Goal: Use online tool/utility: Utilize a website feature to perform a specific function

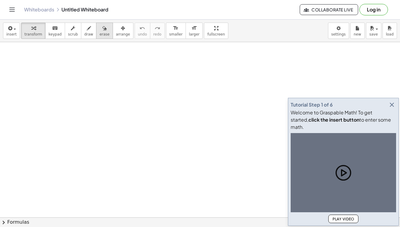
click at [96, 29] on button "erase" at bounding box center [104, 31] width 17 height 16
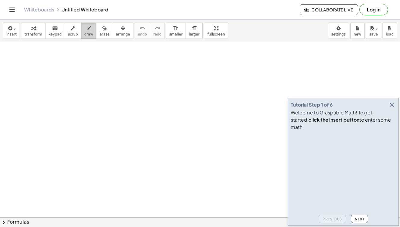
click at [87, 31] on icon "button" at bounding box center [89, 28] width 4 height 7
click at [392, 108] on icon "button" at bounding box center [391, 104] width 7 height 7
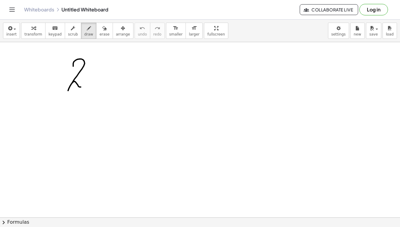
drag, startPoint x: 73, startPoint y: 66, endPoint x: 82, endPoint y: 87, distance: 22.4
drag, startPoint x: 100, startPoint y: 59, endPoint x: 101, endPoint y: 94, distance: 34.3
drag, startPoint x: 100, startPoint y: 73, endPoint x: 105, endPoint y: 86, distance: 14.9
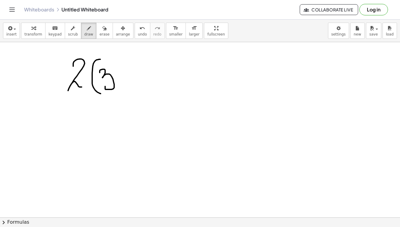
drag, startPoint x: 131, startPoint y: 77, endPoint x: 118, endPoint y: 76, distance: 12.7
drag, startPoint x: 140, startPoint y: 70, endPoint x: 147, endPoint y: 87, distance: 18.2
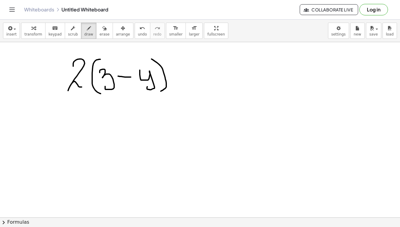
drag, startPoint x: 152, startPoint y: 59, endPoint x: 161, endPoint y: 91, distance: 33.6
drag, startPoint x: 174, startPoint y: 73, endPoint x: 188, endPoint y: 74, distance: 13.6
drag, startPoint x: 179, startPoint y: 66, endPoint x: 181, endPoint y: 79, distance: 13.1
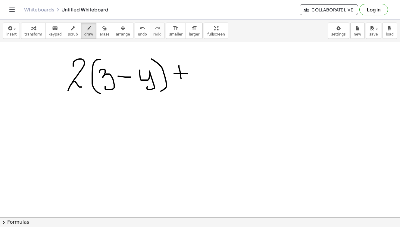
drag, startPoint x: 193, startPoint y: 58, endPoint x: 202, endPoint y: 69, distance: 14.4
drag, startPoint x: 202, startPoint y: 62, endPoint x: 202, endPoint y: 77, distance: 15.4
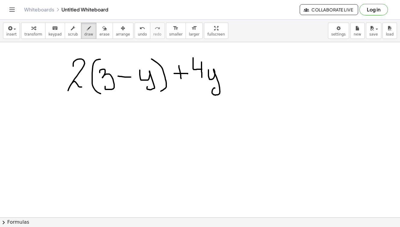
drag, startPoint x: 208, startPoint y: 70, endPoint x: 215, endPoint y: 88, distance: 19.4
drag, startPoint x: 230, startPoint y: 70, endPoint x: 240, endPoint y: 70, distance: 9.9
drag, startPoint x: 230, startPoint y: 74, endPoint x: 242, endPoint y: 74, distance: 12.1
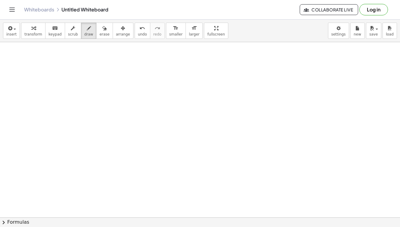
scroll to position [66, 0]
drag, startPoint x: 65, startPoint y: 95, endPoint x: 61, endPoint y: 117, distance: 22.4
click at [61, 117] on div at bounding box center [200, 171] width 400 height 390
drag, startPoint x: 55, startPoint y: 93, endPoint x: 75, endPoint y: 92, distance: 20.5
click at [75, 92] on div at bounding box center [200, 171] width 400 height 390
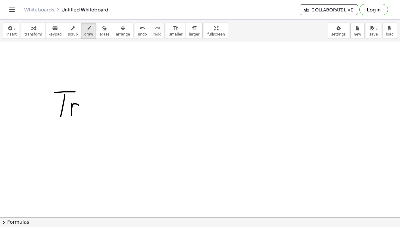
drag, startPoint x: 72, startPoint y: 105, endPoint x: 79, endPoint y: 106, distance: 7.3
click at [79, 106] on div at bounding box center [200, 171] width 400 height 390
drag, startPoint x: 81, startPoint y: 106, endPoint x: 92, endPoint y: 112, distance: 12.8
click at [92, 112] on div at bounding box center [200, 171] width 400 height 390
drag, startPoint x: 99, startPoint y: 93, endPoint x: 109, endPoint y: 115, distance: 24.0
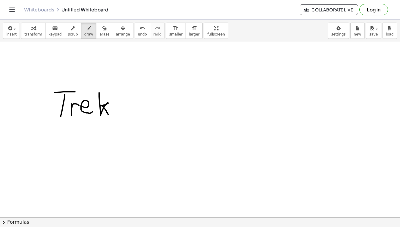
click at [109, 115] on div at bounding box center [200, 171] width 400 height 390
drag, startPoint x: 112, startPoint y: 94, endPoint x: 122, endPoint y: 116, distance: 24.3
click at [122, 116] on div at bounding box center [200, 171] width 400 height 390
drag, startPoint x: 147, startPoint y: 102, endPoint x: 145, endPoint y: 108, distance: 6.7
click at [145, 108] on div at bounding box center [200, 171] width 400 height 390
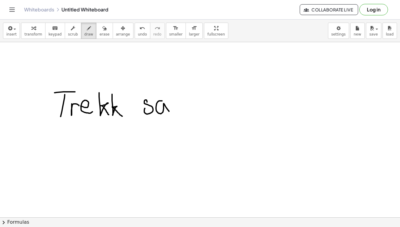
drag, startPoint x: 162, startPoint y: 101, endPoint x: 169, endPoint y: 111, distance: 12.6
click at [169, 111] on div at bounding box center [200, 171] width 400 height 390
drag, startPoint x: 174, startPoint y: 102, endPoint x: 197, endPoint y: 113, distance: 25.1
click at [197, 113] on div at bounding box center [200, 171] width 400 height 390
drag, startPoint x: 198, startPoint y: 104, endPoint x: 220, endPoint y: 115, distance: 24.2
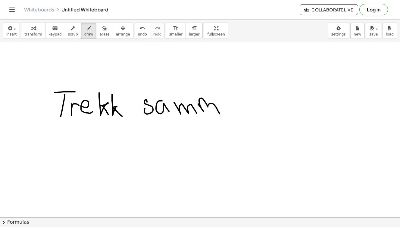
click at [220, 115] on div at bounding box center [200, 171] width 400 height 390
click at [102, 28] on icon "button" at bounding box center [104, 28] width 4 height 7
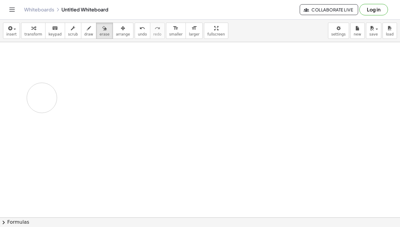
drag, startPoint x: 55, startPoint y: 87, endPoint x: 94, endPoint y: 91, distance: 39.4
click at [94, 91] on div at bounding box center [200, 171] width 400 height 390
click at [55, 33] on span "keypad" at bounding box center [54, 34] width 13 height 4
click at [100, 95] on div at bounding box center [200, 171] width 400 height 390
click at [58, 32] on span "keypad" at bounding box center [54, 34] width 13 height 4
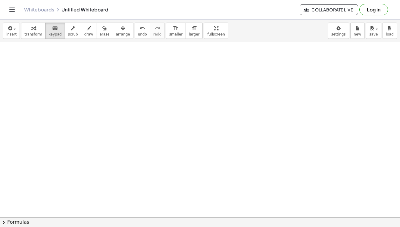
drag, startPoint x: 86, startPoint y: 77, endPoint x: 138, endPoint y: 94, distance: 54.8
click at [138, 94] on div at bounding box center [200, 171] width 400 height 390
click at [71, 28] on icon "button" at bounding box center [73, 28] width 4 height 7
click at [52, 28] on icon "keyboard" at bounding box center [55, 28] width 6 height 7
drag, startPoint x: 74, startPoint y: 81, endPoint x: 176, endPoint y: 101, distance: 103.2
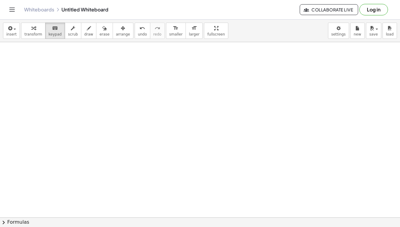
click at [176, 101] on div at bounding box center [200, 171] width 400 height 390
click at [17, 28] on button "insert" at bounding box center [11, 31] width 17 height 16
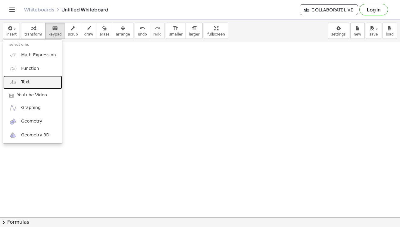
click at [31, 84] on link "Text" at bounding box center [32, 83] width 59 height 14
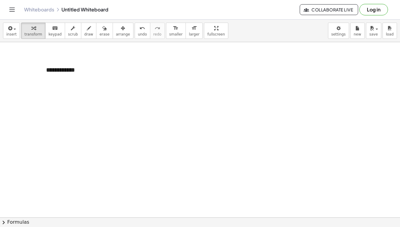
click at [174, 120] on div at bounding box center [200, 171] width 400 height 390
click at [89, 72] on div "**********" at bounding box center [85, 74] width 90 height 29
click at [169, 93] on div at bounding box center [200, 171] width 400 height 390
drag, startPoint x: 51, startPoint y: 110, endPoint x: 68, endPoint y: 136, distance: 32.0
click at [68, 136] on div at bounding box center [200, 171] width 400 height 390
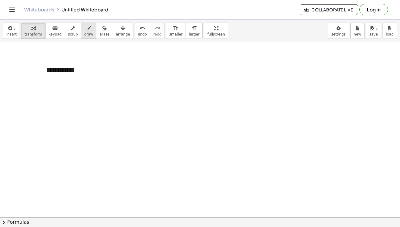
click at [87, 29] on icon "button" at bounding box center [89, 28] width 4 height 7
click at [41, 108] on div at bounding box center [200, 171] width 400 height 390
drag, startPoint x: 50, startPoint y: 98, endPoint x: 54, endPoint y: 116, distance: 17.8
click at [54, 116] on div at bounding box center [200, 171] width 400 height 390
drag, startPoint x: 47, startPoint y: 92, endPoint x: 70, endPoint y: 92, distance: 23.5
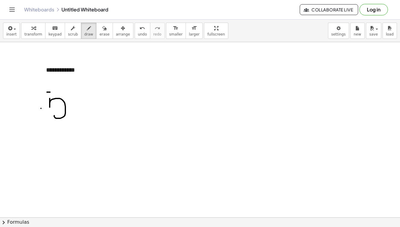
click at [70, 92] on div at bounding box center [200, 171] width 400 height 390
drag, startPoint x: 82, startPoint y: 100, endPoint x: 74, endPoint y: 116, distance: 18.1
click at [74, 116] on div at bounding box center [200, 171] width 400 height 390
drag, startPoint x: 74, startPoint y: 102, endPoint x: 86, endPoint y: 116, distance: 18.6
click at [86, 116] on div at bounding box center [200, 171] width 400 height 390
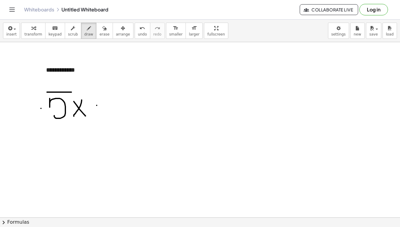
drag, startPoint x: 97, startPoint y: 105, endPoint x: 109, endPoint y: 105, distance: 12.4
click at [109, 105] on div at bounding box center [200, 171] width 400 height 390
drag, startPoint x: 103, startPoint y: 98, endPoint x: 106, endPoint y: 115, distance: 17.1
click at [106, 115] on div at bounding box center [200, 171] width 400 height 390
drag, startPoint x: 124, startPoint y: 95, endPoint x: 141, endPoint y: 107, distance: 20.5
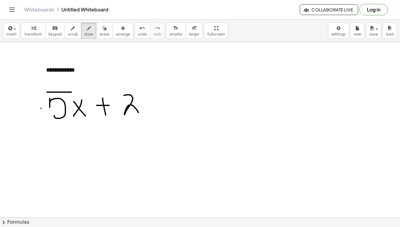
click at [141, 107] on div at bounding box center [200, 171] width 400 height 390
drag, startPoint x: 146, startPoint y: 98, endPoint x: 153, endPoint y: 120, distance: 22.7
click at [153, 120] on div at bounding box center [200, 171] width 400 height 390
drag, startPoint x: 166, startPoint y: 103, endPoint x: 179, endPoint y: 103, distance: 12.7
click at [179, 103] on div at bounding box center [200, 171] width 400 height 390
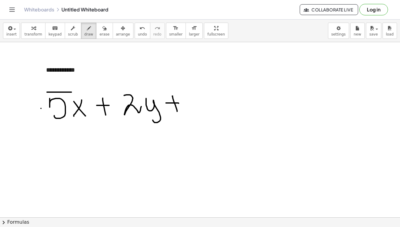
drag, startPoint x: 173, startPoint y: 96, endPoint x: 177, endPoint y: 111, distance: 16.0
click at [177, 111] on div at bounding box center [200, 171] width 400 height 390
drag, startPoint x: 194, startPoint y: 93, endPoint x: 191, endPoint y: 107, distance: 14.1
click at [191, 107] on div at bounding box center [200, 171] width 400 height 390
drag, startPoint x: 215, startPoint y: 97, endPoint x: 209, endPoint y: 111, distance: 15.6
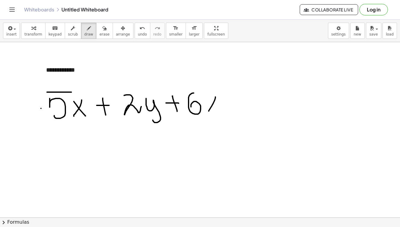
click at [209, 111] on div at bounding box center [200, 171] width 400 height 390
drag, startPoint x: 224, startPoint y: 115, endPoint x: 203, endPoint y: 98, distance: 26.4
click at [203, 98] on div at bounding box center [200, 171] width 400 height 390
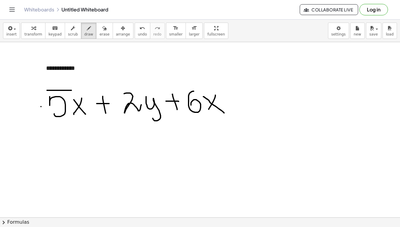
scroll to position [67, 0]
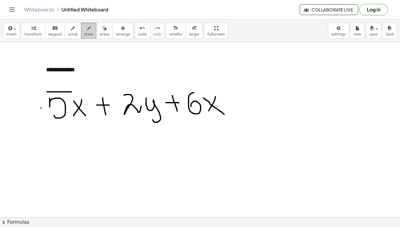
click at [87, 30] on icon "button" at bounding box center [89, 28] width 4 height 7
drag, startPoint x: 235, startPoint y: 100, endPoint x: 252, endPoint y: 98, distance: 16.6
click at [252, 98] on div at bounding box center [200, 171] width 400 height 390
drag, startPoint x: 236, startPoint y: 104, endPoint x: 260, endPoint y: 103, distance: 23.5
click at [260, 103] on div at bounding box center [200, 171] width 400 height 390
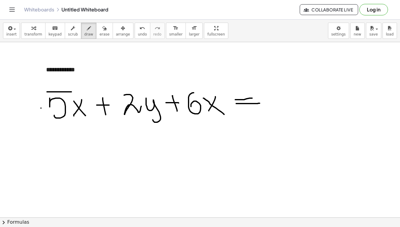
scroll to position [80, 0]
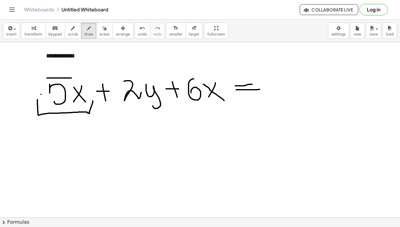
drag, startPoint x: 37, startPoint y: 100, endPoint x: 92, endPoint y: 102, distance: 54.3
click at [92, 102] on div at bounding box center [200, 157] width 400 height 390
drag, startPoint x: 169, startPoint y: 98, endPoint x: 225, endPoint y: 100, distance: 56.3
click at [225, 100] on div at bounding box center [200, 157] width 400 height 390
click at [189, 73] on div at bounding box center [200, 157] width 400 height 390
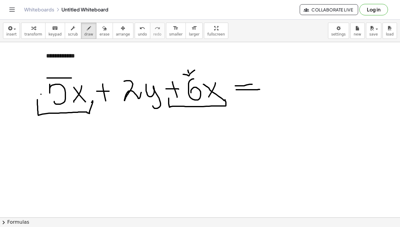
drag, startPoint x: 183, startPoint y: 74, endPoint x: 195, endPoint y: 70, distance: 12.1
click at [195, 70] on div at bounding box center [200, 157] width 400 height 390
drag, startPoint x: 57, startPoint y: 61, endPoint x: 57, endPoint y: 70, distance: 9.7
click at [57, 70] on div at bounding box center [200, 157] width 400 height 390
drag, startPoint x: 53, startPoint y: 70, endPoint x: 65, endPoint y: 69, distance: 12.1
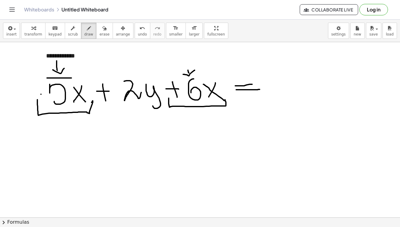
click at [65, 68] on div at bounding box center [200, 157] width 400 height 390
drag, startPoint x: 95, startPoint y: 137, endPoint x: 97, endPoint y: 154, distance: 16.7
click at [97, 154] on div at bounding box center [200, 157] width 400 height 390
drag, startPoint x: 105, startPoint y: 134, endPoint x: 108, endPoint y: 152, distance: 18.4
click at [108, 152] on div at bounding box center [200, 157] width 400 height 390
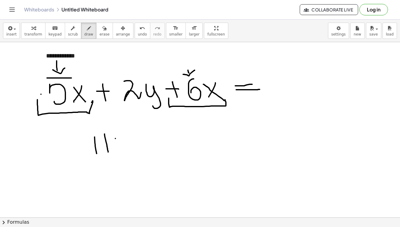
click at [115, 139] on div at bounding box center [200, 157] width 400 height 390
drag, startPoint x: 133, startPoint y: 132, endPoint x: 119, endPoint y: 146, distance: 19.8
click at [119, 146] on div at bounding box center [200, 157] width 400 height 390
drag, startPoint x: 119, startPoint y: 135, endPoint x: 130, endPoint y: 147, distance: 16.4
click at [130, 147] on div at bounding box center [200, 157] width 400 height 390
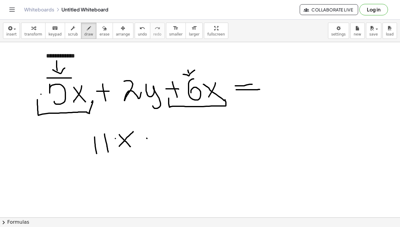
drag, startPoint x: 147, startPoint y: 138, endPoint x: 157, endPoint y: 138, distance: 10.5
click at [157, 138] on div at bounding box center [200, 157] width 400 height 390
drag, startPoint x: 149, startPoint y: 129, endPoint x: 152, endPoint y: 140, distance: 11.4
click at [152, 140] on div at bounding box center [200, 157] width 400 height 390
drag, startPoint x: 167, startPoint y: 128, endPoint x: 175, endPoint y: 147, distance: 20.3
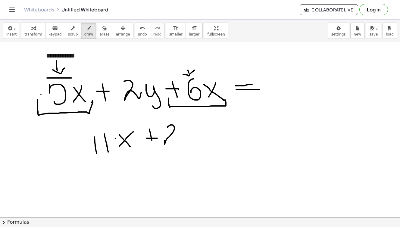
click at [175, 147] on div at bounding box center [200, 157] width 400 height 390
drag, startPoint x: 186, startPoint y: 136, endPoint x: 188, endPoint y: 153, distance: 16.4
click at [188, 153] on div at bounding box center [200, 157] width 400 height 390
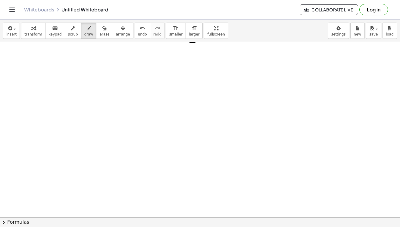
scroll to position [195, 0]
drag, startPoint x: 67, startPoint y: 82, endPoint x: 70, endPoint y: 99, distance: 17.0
click at [70, 99] on div at bounding box center [200, 42] width 400 height 390
drag, startPoint x: 68, startPoint y: 77, endPoint x: 83, endPoint y: 78, distance: 15.7
click at [83, 78] on div at bounding box center [200, 42] width 400 height 390
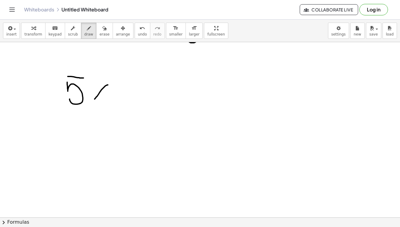
drag, startPoint x: 108, startPoint y: 85, endPoint x: 94, endPoint y: 100, distance: 20.0
click at [94, 100] on div at bounding box center [200, 42] width 400 height 390
drag, startPoint x: 94, startPoint y: 85, endPoint x: 110, endPoint y: 103, distance: 23.7
click at [110, 103] on div at bounding box center [200, 42] width 400 height 390
drag, startPoint x: 126, startPoint y: 90, endPoint x: 139, endPoint y: 90, distance: 13.9
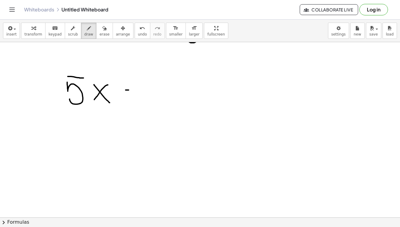
click at [139, 90] on div at bounding box center [200, 42] width 400 height 390
drag, startPoint x: 132, startPoint y: 79, endPoint x: 132, endPoint y: 99, distance: 20.2
click at [132, 99] on div at bounding box center [200, 42] width 400 height 390
drag, startPoint x: 160, startPoint y: 80, endPoint x: 159, endPoint y: 94, distance: 13.9
click at [159, 94] on div at bounding box center [200, 42] width 400 height 390
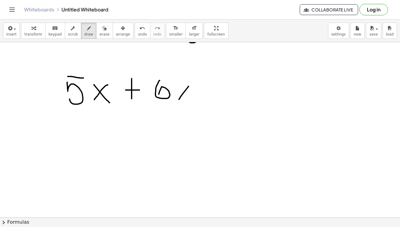
drag, startPoint x: 189, startPoint y: 86, endPoint x: 179, endPoint y: 99, distance: 16.1
click at [179, 99] on div at bounding box center [200, 42] width 400 height 390
drag, startPoint x: 181, startPoint y: 84, endPoint x: 196, endPoint y: 98, distance: 20.5
click at [196, 98] on div at bounding box center [200, 42] width 400 height 390
drag, startPoint x: 193, startPoint y: 79, endPoint x: 209, endPoint y: 83, distance: 16.5
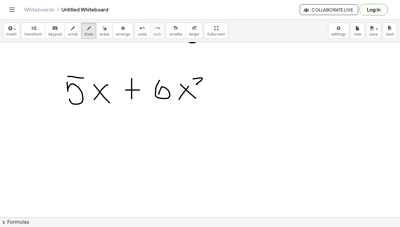
click at [209, 83] on div at bounding box center [200, 42] width 400 height 390
drag, startPoint x: 219, startPoint y: 88, endPoint x: 234, endPoint y: 88, distance: 15.1
click at [234, 88] on div at bounding box center [200, 42] width 400 height 390
drag, startPoint x: 227, startPoint y: 78, endPoint x: 228, endPoint y: 98, distance: 20.2
click at [228, 98] on div at bounding box center [200, 42] width 400 height 390
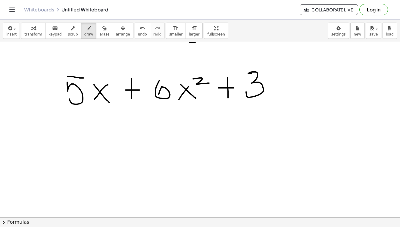
drag, startPoint x: 252, startPoint y: 73, endPoint x: 246, endPoint y: 92, distance: 19.4
click at [246, 92] on div at bounding box center [200, 42] width 400 height 390
drag, startPoint x: 274, startPoint y: 86, endPoint x: 268, endPoint y: 99, distance: 14.0
click at [268, 99] on div at bounding box center [200, 42] width 400 height 390
drag, startPoint x: 268, startPoint y: 85, endPoint x: 283, endPoint y: 99, distance: 20.5
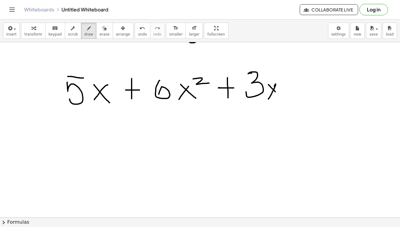
click at [283, 99] on div at bounding box center [200, 42] width 400 height 390
drag
click at [306, 84] on div at bounding box center [200, 42] width 400 height 390
click at [299, 91] on div at bounding box center [200, 42] width 400 height 390
click at [330, 95] on div at bounding box center [200, 42] width 400 height 390
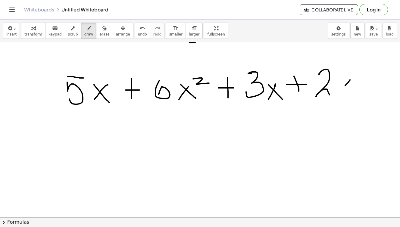
click at [336, 98] on div at bounding box center [200, 42] width 400 height 390
click at [351, 96] on div at bounding box center [200, 42] width 400 height 390
click at [367, 71] on div at bounding box center [200, 42] width 400 height 390
click at [199, 102] on div at bounding box center [200, 42] width 400 height 390
click at [117, 105] on div at bounding box center [200, 42] width 400 height 390
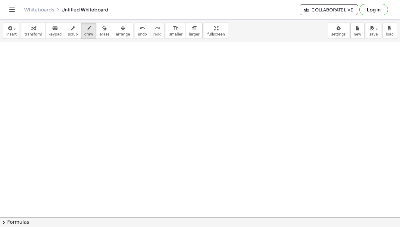
scroll to position [282, 0]
click at [79, 92] on div at bounding box center [200, 23] width 400 height 526
click at [92, 64] on div at bounding box center [200, 23] width 400 height 526
click at [105, 91] on div at bounding box center [200, 23] width 400 height 526
click at [130, 83] on div at bounding box center [200, 23] width 400 height 526
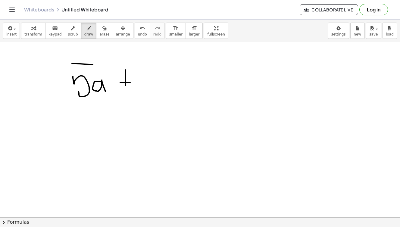
click at [125, 86] on div at bounding box center [200, 23] width 400 height 526
click at [145, 87] on div at bounding box center [200, 23] width 400 height 526
click at [163, 86] on div at bounding box center [200, 23] width 400 height 526
click at [203, 84] on div at bounding box center [200, 23] width 400 height 526
click at [201, 94] on div at bounding box center [200, 23] width 400 height 526
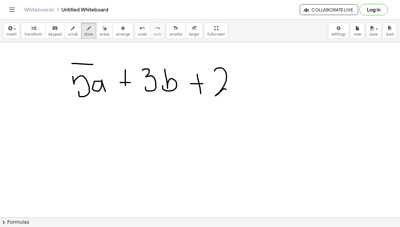
click at [233, 94] on div at bounding box center [200, 23] width 400 height 526
click at [253, 95] on div at bounding box center [200, 23] width 400 height 526
click at [257, 89] on div at bounding box center [200, 23] width 400 height 526
click at [295, 80] on div at bounding box center [200, 23] width 400 height 526
click at [290, 89] on div at bounding box center [200, 23] width 400 height 526
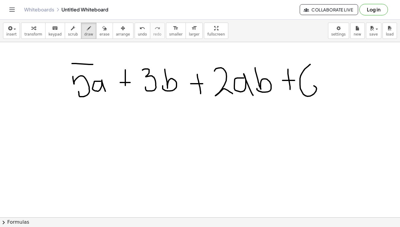
click at [305, 89] on div at bounding box center [200, 23] width 400 height 526
click at [332, 95] on div at bounding box center [200, 23] width 400 height 526
click at [356, 75] on div at bounding box center [200, 23] width 400 height 526
click at [355, 81] on div at bounding box center [200, 23] width 400 height 526
click at [367, 89] on div at bounding box center [200, 23] width 400 height 526
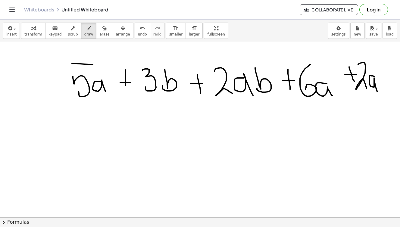
click at [377, 92] on div at bounding box center [200, 23] width 400 height 526
click at [377, 84] on div at bounding box center [200, 23] width 400 height 526
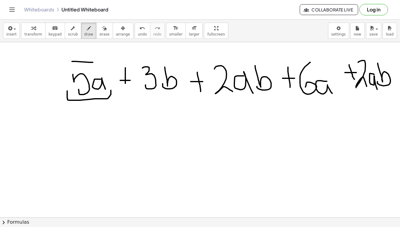
drag, startPoint x: 67, startPoint y: 91, endPoint x: 111, endPoint y: 90, distance: 43.7
click at [111, 90] on div at bounding box center [200, 21] width 400 height 526
drag, startPoint x: 283, startPoint y: 89, endPoint x: 338, endPoint y: 88, distance: 55.1
click at [338, 88] on div at bounding box center [200, 21] width 400 height 526
drag, startPoint x: 211, startPoint y: 84, endPoint x: 274, endPoint y: 93, distance: 63.9
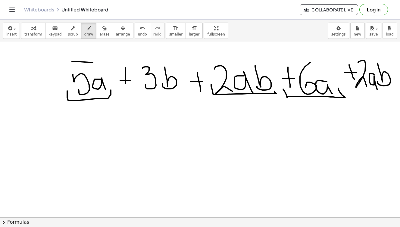
click at [274, 93] on div at bounding box center [200, 21] width 400 height 526
drag, startPoint x: 348, startPoint y: 80, endPoint x: 393, endPoint y: 80, distance: 45.2
click at [393, 80] on div at bounding box center [200, 21] width 400 height 526
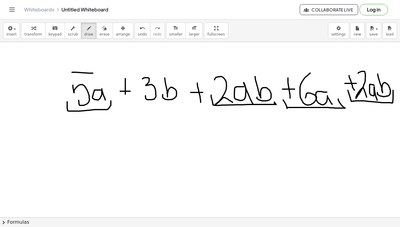
scroll to position [415, 0]
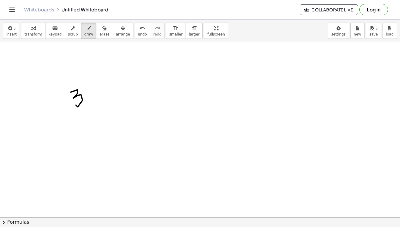
drag, startPoint x: 71, startPoint y: 92, endPoint x: 76, endPoint y: 105, distance: 13.9
drag, startPoint x: 102, startPoint y: 95, endPoint x: 88, endPoint y: 107, distance: 18.4
drag, startPoint x: 90, startPoint y: 94, endPoint x: 105, endPoint y: 108, distance: 20.7
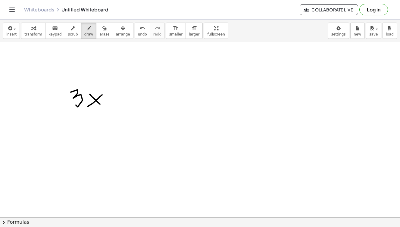
drag, startPoint x: 112, startPoint y: 96, endPoint x: 124, endPoint y: 97, distance: 11.5
drag, startPoint x: 142, startPoint y: 83, endPoint x: 135, endPoint y: 100, distance: 18.3
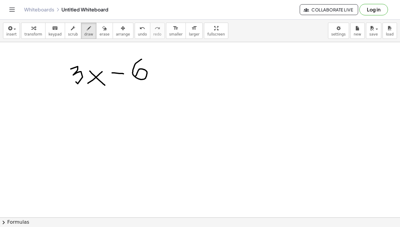
scroll to position [437, 0]
drag, startPoint x: 159, startPoint y: 65, endPoint x: 170, endPoint y: 65, distance: 10.5
drag, startPoint x: 158, startPoint y: 71, endPoint x: 169, endPoint y: 71, distance: 11.1
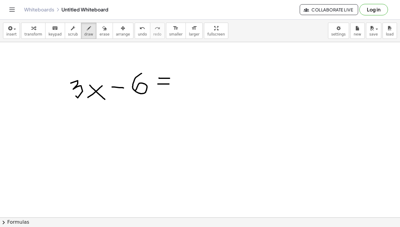
scroll to position [425, 0]
drag, startPoint x: 76, startPoint y: 130, endPoint x: 82, endPoint y: 140, distance: 12.0
drag, startPoint x: 129, startPoint y: 126, endPoint x: 116, endPoint y: 142, distance: 20.4
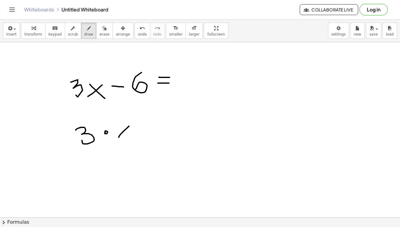
drag, startPoint x: 126, startPoint y: 135, endPoint x: 134, endPoint y: 141, distance: 10.1
drag, startPoint x: 148, startPoint y: 130, endPoint x: 165, endPoint y: 130, distance: 17.5
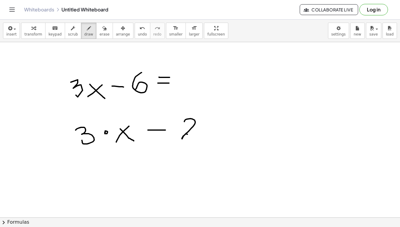
drag, startPoint x: 184, startPoint y: 122, endPoint x: 193, endPoint y: 140, distance: 20.2
drag, startPoint x: 220, startPoint y: 116, endPoint x: 217, endPoint y: 134, distance: 18.5
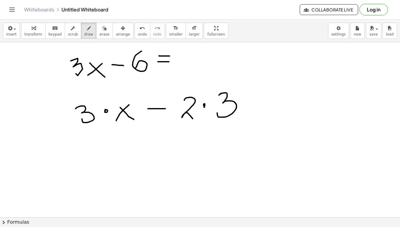
scroll to position [447, 0]
drag, startPoint x: 70, startPoint y: 123, endPoint x: 101, endPoint y: 123, distance: 30.4
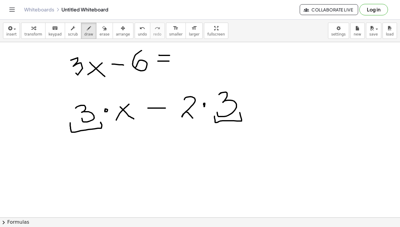
drag, startPoint x: 214, startPoint y: 116, endPoint x: 240, endPoint y: 112, distance: 25.6
drag, startPoint x: 78, startPoint y: 158, endPoint x: 83, endPoint y: 171, distance: 14.7
drag, startPoint x: 119, startPoint y: 154, endPoint x: 126, endPoint y: 181, distance: 28.2
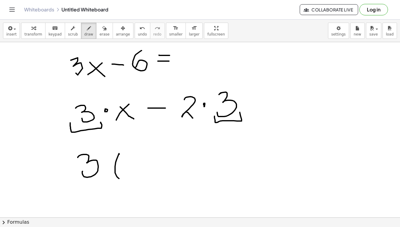
drag, startPoint x: 140, startPoint y: 162, endPoint x: 130, endPoint y: 177, distance: 18.3
drag, startPoint x: 130, startPoint y: 163, endPoint x: 146, endPoint y: 176, distance: 20.7
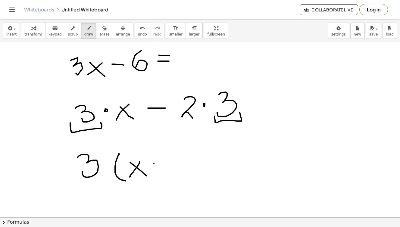
drag, startPoint x: 154, startPoint y: 164, endPoint x: 168, endPoint y: 164, distance: 14.5
drag, startPoint x: 174, startPoint y: 148, endPoint x: 190, endPoint y: 167, distance: 24.4
drag, startPoint x: 190, startPoint y: 148, endPoint x: 206, endPoint y: 176, distance: 31.7
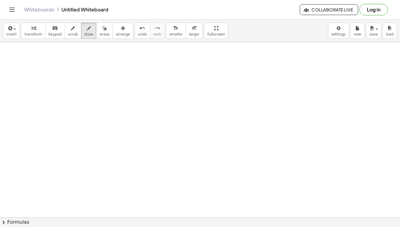
scroll to position [626, 0]
drag, startPoint x: 111, startPoint y: 77, endPoint x: 98, endPoint y: 108, distance: 34.0
drag, startPoint x: 129, startPoint y: 91, endPoint x: 143, endPoint y: 105, distance: 19.8
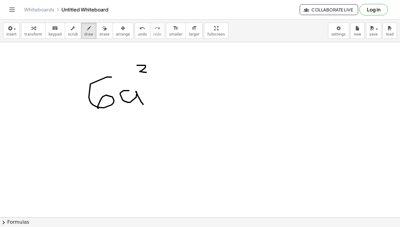
drag, startPoint x: 137, startPoint y: 65, endPoint x: 146, endPoint y: 73, distance: 11.6
drag, startPoint x: 77, startPoint y: 114, endPoint x: 158, endPoint y: 114, distance: 81.9
drag, startPoint x: 102, startPoint y: 133, endPoint x: 107, endPoint y: 152, distance: 19.6
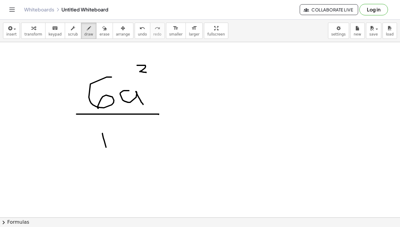
drag, startPoint x: 120, startPoint y: 132, endPoint x: 135, endPoint y: 149, distance: 22.6
drag, startPoint x: 155, startPoint y: 135, endPoint x: 162, endPoint y: 151, distance: 18.1
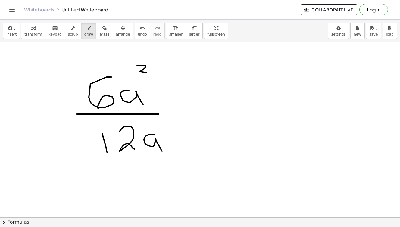
drag, startPoint x: 183, startPoint y: 111, endPoint x: 195, endPoint y: 111, distance: 12.0
drag, startPoint x: 184, startPoint y: 115, endPoint x: 197, endPoint y: 115, distance: 12.7
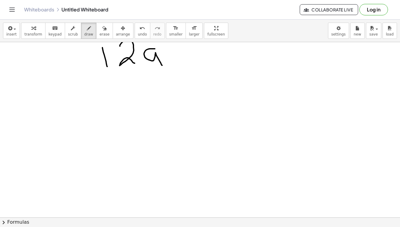
scroll to position [714, 0]
drag, startPoint x: 118, startPoint y: 121, endPoint x: 128, endPoint y: 137, distance: 18.5
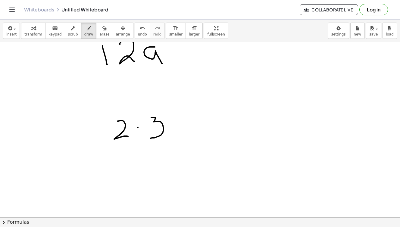
drag, startPoint x: 152, startPoint y: 117, endPoint x: 149, endPoint y: 133, distance: 16.0
drag, startPoint x: 199, startPoint y: 126, endPoint x: 202, endPoint y: 139, distance: 13.5
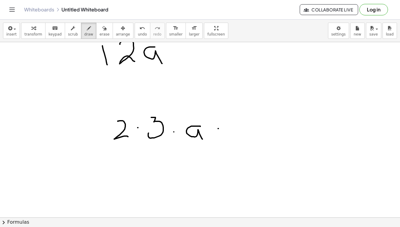
drag, startPoint x: 237, startPoint y: 126, endPoint x: 239, endPoint y: 137, distance: 11.4
drag, startPoint x: 114, startPoint y: 157, endPoint x: 235, endPoint y: 158, distance: 120.8
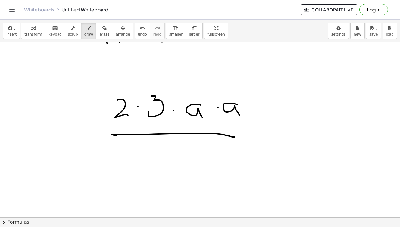
scroll to position [736, 0]
drag, startPoint x: 114, startPoint y: 158, endPoint x: 138, endPoint y: 171, distance: 27.2
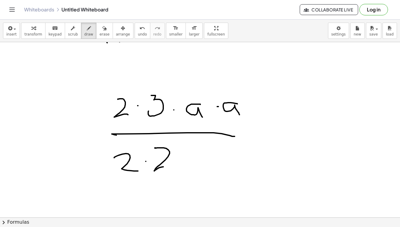
drag, startPoint x: 155, startPoint y: 148, endPoint x: 173, endPoint y: 171, distance: 29.0
drag, startPoint x: 198, startPoint y: 149, endPoint x: 185, endPoint y: 163, distance: 19.0
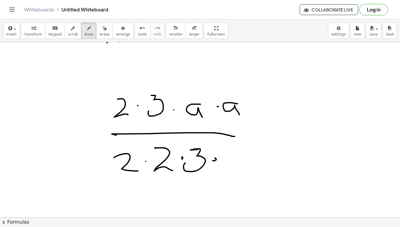
drag, startPoint x: 243, startPoint y: 155, endPoint x: 252, endPoint y: 170, distance: 16.9
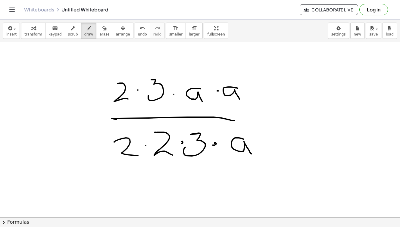
scroll to position [763, 0]
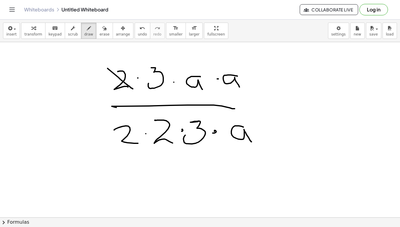
drag, startPoint x: 108, startPoint y: 68, endPoint x: 133, endPoint y: 88, distance: 32.2
drag, startPoint x: 112, startPoint y: 123, endPoint x: 135, endPoint y: 145, distance: 31.5
drag, startPoint x: 141, startPoint y: 62, endPoint x: 171, endPoint y: 93, distance: 43.5
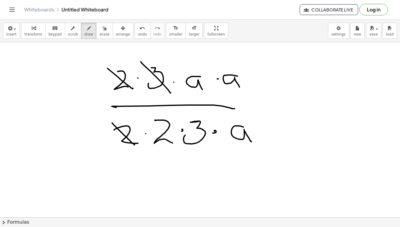
drag, startPoint x: 182, startPoint y: 117, endPoint x: 218, endPoint y: 146, distance: 46.8
drag, startPoint x: 230, startPoint y: 118, endPoint x: 257, endPoint y: 153, distance: 43.7
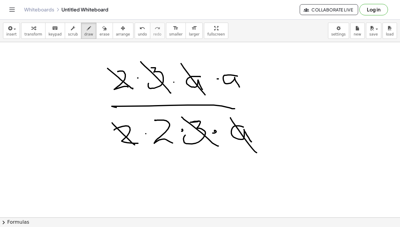
drag, startPoint x: 181, startPoint y: 64, endPoint x: 205, endPoint y: 95, distance: 39.5
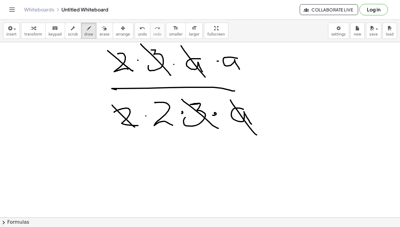
scroll to position [782, 0]
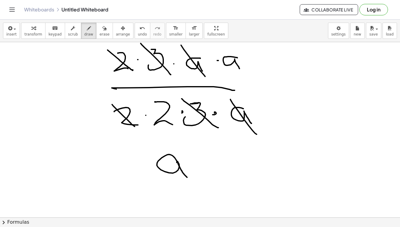
drag, startPoint x: 177, startPoint y: 163, endPoint x: 187, endPoint y: 177, distance: 18.0
drag, startPoint x: 148, startPoint y: 180, endPoint x: 198, endPoint y: 180, distance: 49.4
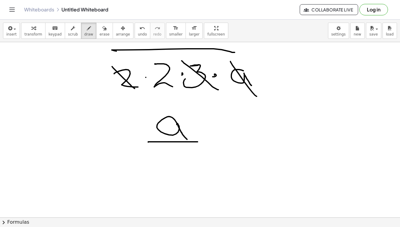
scroll to position [820, 0]
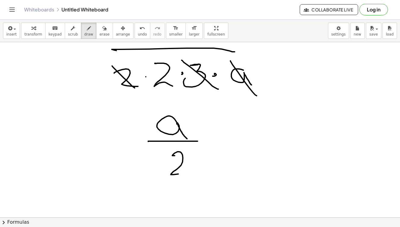
drag, startPoint x: 175, startPoint y: 156, endPoint x: 199, endPoint y: 172, distance: 28.7
drag, startPoint x: 151, startPoint y: 179, endPoint x: 203, endPoint y: 188, distance: 53.5
drag, startPoint x: 138, startPoint y: 183, endPoint x: 219, endPoint y: 185, distance: 81.0
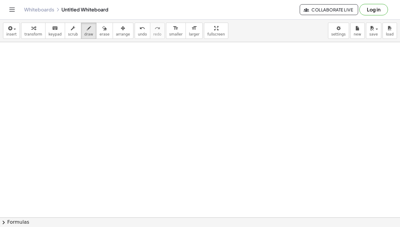
scroll to position [1015, 0]
drag, startPoint x: 86, startPoint y: 75, endPoint x: 95, endPoint y: 89, distance: 17.4
drag, startPoint x: 109, startPoint y: 76, endPoint x: 120, endPoint y: 89, distance: 17.5
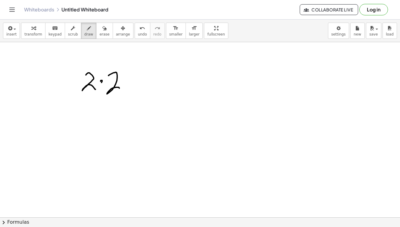
drag, startPoint x: 135, startPoint y: 72, endPoint x: 138, endPoint y: 87, distance: 16.0
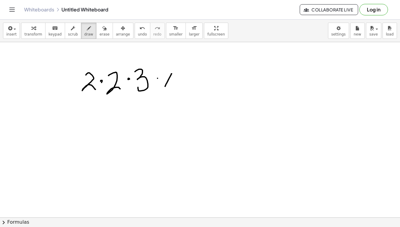
drag, startPoint x: 172, startPoint y: 74, endPoint x: 165, endPoint y: 87, distance: 15.1
drag, startPoint x: 165, startPoint y: 73, endPoint x: 175, endPoint y: 88, distance: 17.5
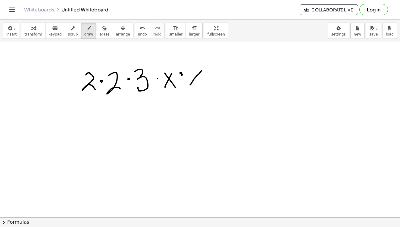
drag, startPoint x: 202, startPoint y: 71, endPoint x: 190, endPoint y: 85, distance: 18.4
drag, startPoint x: 193, startPoint y: 74, endPoint x: 202, endPoint y: 86, distance: 14.5
drag, startPoint x: 216, startPoint y: 74, endPoint x: 230, endPoint y: 74, distance: 14.8
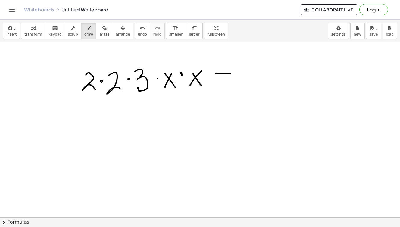
drag, startPoint x: 223, startPoint y: 67, endPoint x: 225, endPoint y: 80, distance: 13.5
drag, startPoint x: 246, startPoint y: 67, endPoint x: 258, endPoint y: 80, distance: 17.9
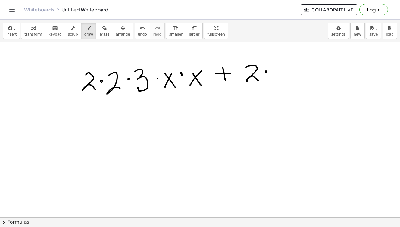
drag, startPoint x: 275, startPoint y: 66, endPoint x: 274, endPoint y: 77, distance: 11.8
drag, startPoint x: 311, startPoint y: 67, endPoint x: 300, endPoint y: 80, distance: 16.3
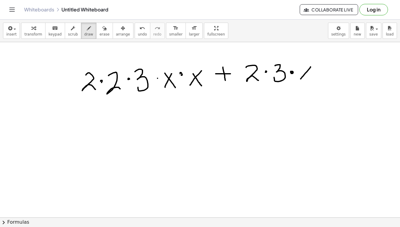
drag, startPoint x: 303, startPoint y: 68, endPoint x: 316, endPoint y: 86, distance: 22.4
drag, startPoint x: 89, startPoint y: 126, endPoint x: 76, endPoint y: 145, distance: 23.9
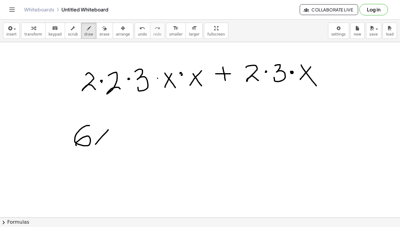
drag, startPoint x: 108, startPoint y: 130, endPoint x: 93, endPoint y: 146, distance: 22.4
drag, startPoint x: 96, startPoint y: 130, endPoint x: 110, endPoint y: 147, distance: 22.0
drag, startPoint x: 105, startPoint y: 87, endPoint x: 177, endPoint y: 84, distance: 72.9
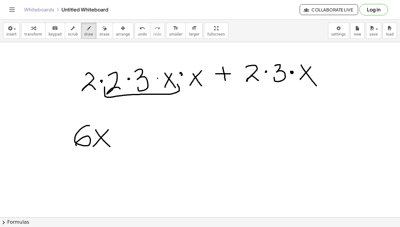
drag, startPoint x: 239, startPoint y: 72, endPoint x: 314, endPoint y: 66, distance: 75.0
drag, startPoint x: 125, startPoint y: 126, endPoint x: 121, endPoint y: 149, distance: 23.7
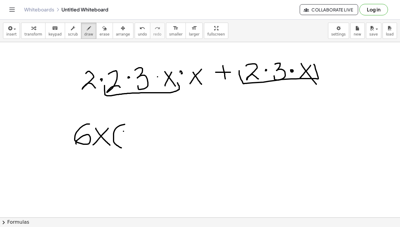
scroll to position [1016, 0]
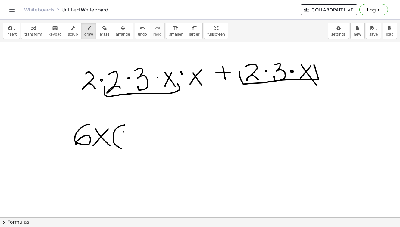
drag, startPoint x: 123, startPoint y: 132, endPoint x: 133, endPoint y: 140, distance: 12.2
drag, startPoint x: 149, startPoint y: 127, endPoint x: 135, endPoint y: 140, distance: 19.6
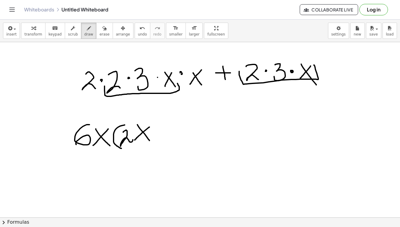
drag, startPoint x: 137, startPoint y: 125, endPoint x: 149, endPoint y: 141, distance: 20.0
drag, startPoint x: 155, startPoint y: 133, endPoint x: 163, endPoint y: 133, distance: 8.7
drag, startPoint x: 157, startPoint y: 124, endPoint x: 161, endPoint y: 140, distance: 16.8
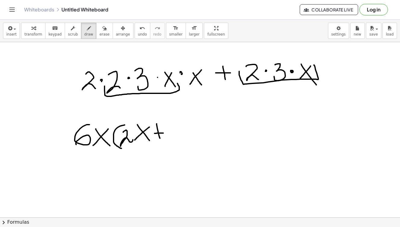
drag, startPoint x: 170, startPoint y: 127, endPoint x: 173, endPoint y: 141, distance: 13.6
drag, startPoint x: 164, startPoint y: 116, endPoint x: 177, endPoint y: 152, distance: 37.6
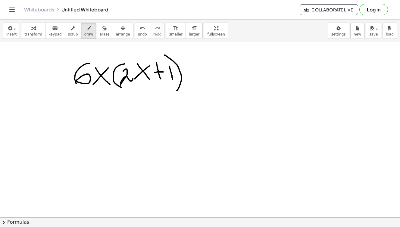
scroll to position [1079, 0]
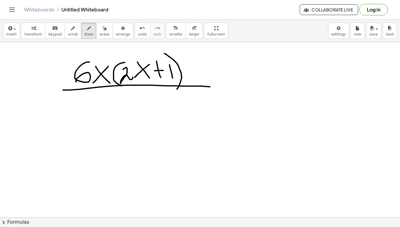
drag, startPoint x: 63, startPoint y: 90, endPoint x: 210, endPoint y: 87, distance: 147.0
drag, startPoint x: 70, startPoint y: 116, endPoint x: 79, endPoint y: 117, distance: 9.4
drag, startPoint x: 93, startPoint y: 111, endPoint x: 82, endPoint y: 128, distance: 20.8
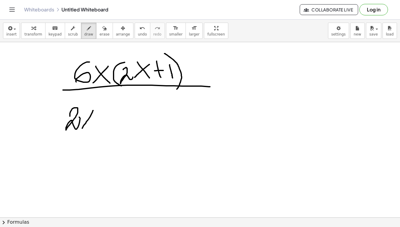
drag, startPoint x: 85, startPoint y: 110, endPoint x: 99, endPoint y: 128, distance: 23.3
drag, startPoint x: 108, startPoint y: 99, endPoint x: 109, endPoint y: 131, distance: 31.3
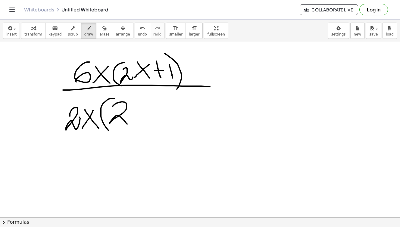
drag, startPoint x: 113, startPoint y: 106, endPoint x: 127, endPoint y: 124, distance: 23.1
drag, startPoint x: 147, startPoint y: 107, endPoint x: 132, endPoint y: 121, distance: 20.2
drag, startPoint x: 134, startPoint y: 104, endPoint x: 148, endPoint y: 120, distance: 21.4
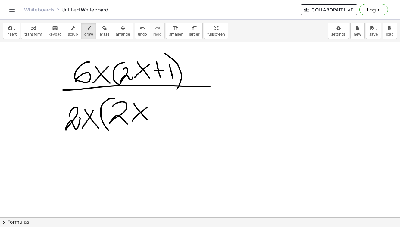
drag, startPoint x: 158, startPoint y: 114, endPoint x: 167, endPoint y: 114, distance: 9.0
drag, startPoint x: 161, startPoint y: 111, endPoint x: 162, endPoint y: 123, distance: 12.1
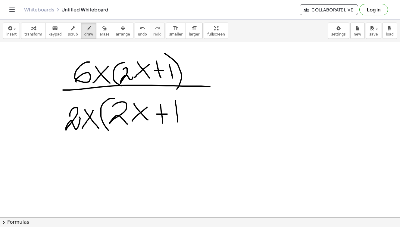
drag, startPoint x: 176, startPoint y: 100, endPoint x: 178, endPoint y: 122, distance: 21.8
drag, startPoint x: 182, startPoint y: 99, endPoint x: 187, endPoint y: 135, distance: 36.3
drag, startPoint x: 107, startPoint y: 70, endPoint x: 211, endPoint y: 77, distance: 104.2
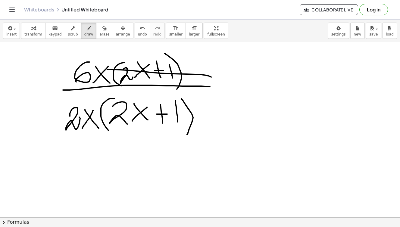
drag, startPoint x: 97, startPoint y: 114, endPoint x: 196, endPoint y: 132, distance: 100.7
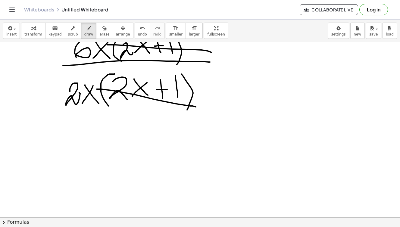
scroll to position [1102, 0]
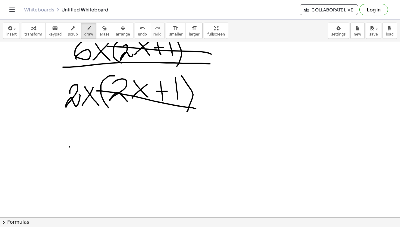
drag, startPoint x: 70, startPoint y: 147, endPoint x: 81, endPoint y: 147, distance: 11.1
drag, startPoint x: 67, startPoint y: 150, endPoint x: 82, endPoint y: 150, distance: 14.2
drag, startPoint x: 98, startPoint y: 138, endPoint x: 99, endPoint y: 152, distance: 13.9
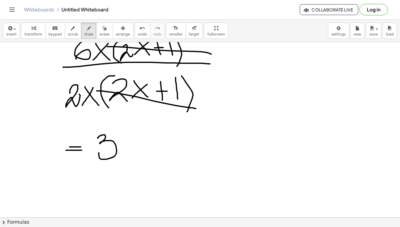
drag, startPoint x: 94, startPoint y: 164, endPoint x: 139, endPoint y: 158, distance: 45.9
drag, startPoint x: 98, startPoint y: 169, endPoint x: 160, endPoint y: 169, distance: 61.4
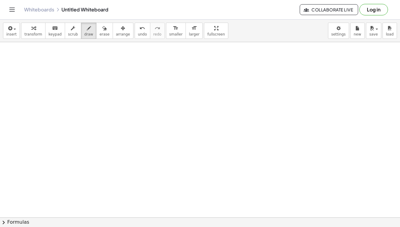
scroll to position [1268, 0]
drag, startPoint x: 123, startPoint y: 87, endPoint x: 136, endPoint y: 103, distance: 20.2
drag, startPoint x: 159, startPoint y: 83, endPoint x: 163, endPoint y: 99, distance: 16.7
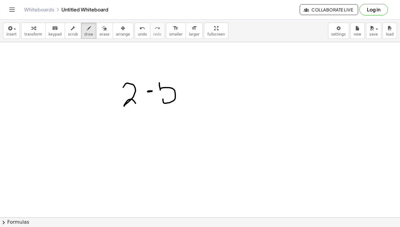
drag, startPoint x: 158, startPoint y: 80, endPoint x: 180, endPoint y: 80, distance: 22.3
drag, startPoint x: 205, startPoint y: 87, endPoint x: 210, endPoint y: 101, distance: 15.0
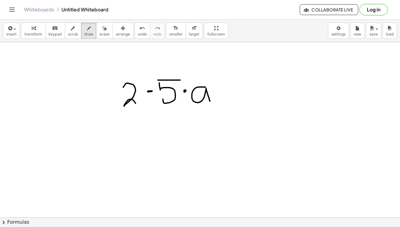
drag, startPoint x: 221, startPoint y: 89, endPoint x: 233, endPoint y: 89, distance: 11.1
drag, startPoint x: 256, startPoint y: 89, endPoint x: 259, endPoint y: 101, distance: 12.4
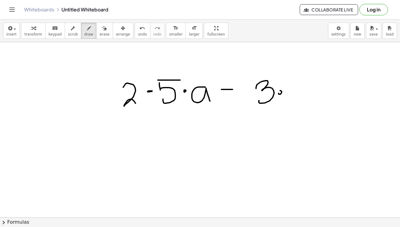
drag, startPoint x: 288, startPoint y: 77, endPoint x: 295, endPoint y: 96, distance: 20.8
drag, startPoint x: 286, startPoint y: 74, endPoint x: 314, endPoint y: 75, distance: 28.3
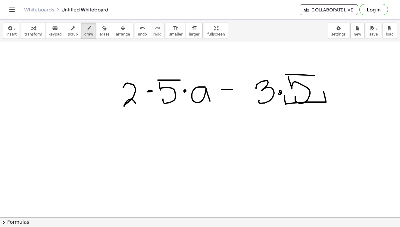
drag, startPoint x: 285, startPoint y: 96, endPoint x: 324, endPoint y: 92, distance: 39.1
drag, startPoint x: 157, startPoint y: 100, endPoint x: 181, endPoint y: 104, distance: 24.3
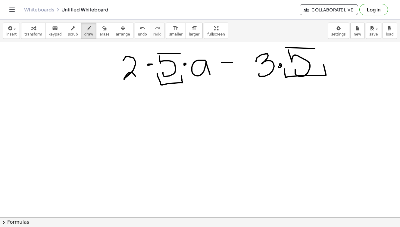
scroll to position [1296, 0]
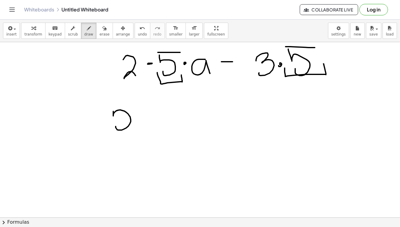
drag, startPoint x: 113, startPoint y: 111, endPoint x: 116, endPoint y: 127, distance: 15.3
drag, startPoint x: 114, startPoint y: 103, endPoint x: 131, endPoint y: 103, distance: 16.6
drag, startPoint x: 153, startPoint y: 99, endPoint x: 163, endPoint y: 135, distance: 37.7
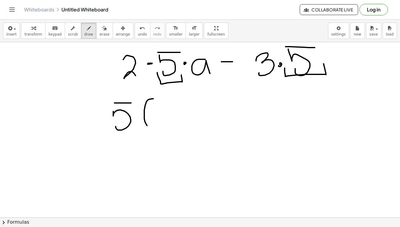
drag, startPoint x: 125, startPoint y: 47, endPoint x: 136, endPoint y: 48, distance: 11.5
drag, startPoint x: 195, startPoint y: 49, endPoint x: 206, endPoint y: 52, distance: 11.8
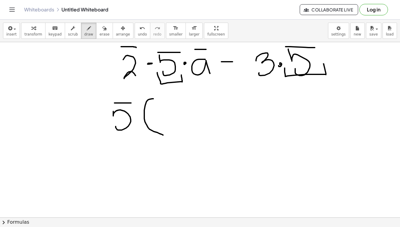
drag, startPoint x: 158, startPoint y: 108, endPoint x: 170, endPoint y: 115, distance: 14.0
drag, startPoint x: 184, startPoint y: 113, endPoint x: 190, endPoint y: 121, distance: 9.8
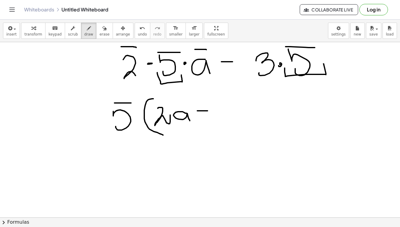
drag, startPoint x: 197, startPoint y: 111, endPoint x: 212, endPoint y: 111, distance: 14.8
drag, startPoint x: 215, startPoint y: 103, endPoint x: 227, endPoint y: 125, distance: 25.5
drag, startPoint x: 233, startPoint y: 92, endPoint x: 254, endPoint y: 137, distance: 49.5
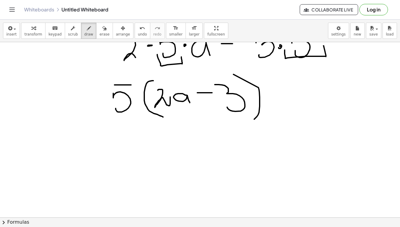
scroll to position [1314, 0]
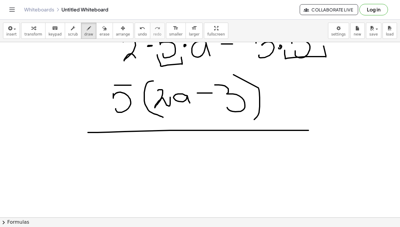
drag, startPoint x: 88, startPoint y: 133, endPoint x: 309, endPoint y: 131, distance: 221.1
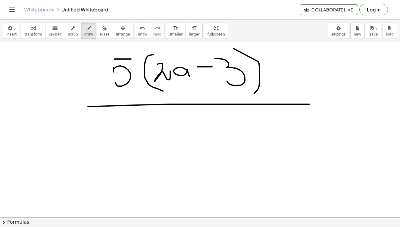
scroll to position [1340, 0]
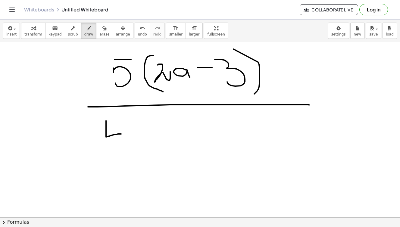
drag, startPoint x: 106, startPoint y: 121, endPoint x: 122, endPoint y: 133, distance: 19.8
drag, startPoint x: 117, startPoint y: 120, endPoint x: 121, endPoint y: 144, distance: 24.0
drag, startPoint x: 145, startPoint y: 114, endPoint x: 144, endPoint y: 152, distance: 38.6
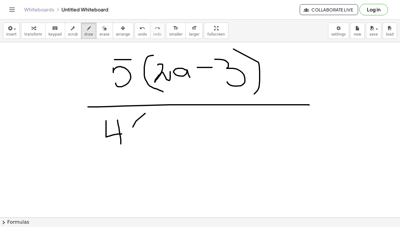
drag, startPoint x: 151, startPoint y: 127, endPoint x: 163, endPoint y: 149, distance: 24.1
drag, startPoint x: 171, startPoint y: 134, endPoint x: 185, endPoint y: 149, distance: 20.2
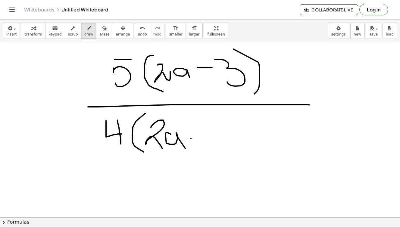
drag, startPoint x: 191, startPoint y: 139, endPoint x: 210, endPoint y: 137, distance: 19.0
drag, startPoint x: 222, startPoint y: 125, endPoint x: 233, endPoint y: 139, distance: 17.7
drag, startPoint x: 248, startPoint y: 111, endPoint x: 261, endPoint y: 155, distance: 46.1
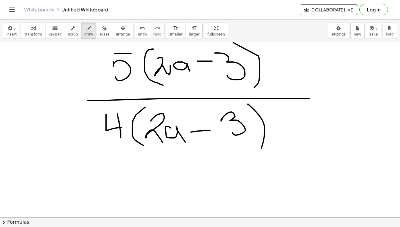
scroll to position [1345, 0]
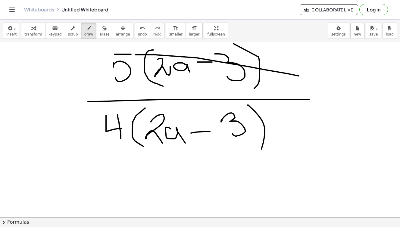
drag, startPoint x: 136, startPoint y: 55, endPoint x: 298, endPoint y: 76, distance: 164.1
drag, startPoint x: 127, startPoint y: 112, endPoint x: 302, endPoint y: 154, distance: 180.5
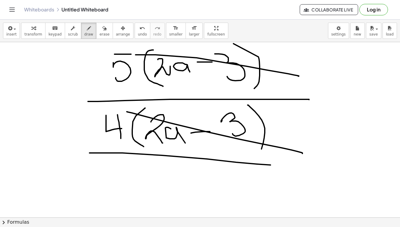
drag, startPoint x: 89, startPoint y: 153, endPoint x: 282, endPoint y: 165, distance: 193.2
drag, startPoint x: 91, startPoint y: 161, endPoint x: 322, endPoint y: 164, distance: 231.4
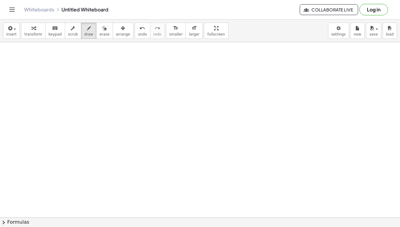
scroll to position [1505, 0]
drag, startPoint x: 71, startPoint y: 86, endPoint x: 73, endPoint y: 104, distance: 18.5
drag, startPoint x: 107, startPoint y: 76, endPoint x: 111, endPoint y: 114, distance: 37.9
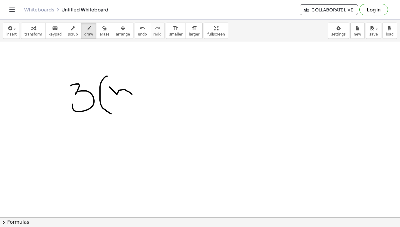
drag, startPoint x: 110, startPoint y: 87, endPoint x: 132, endPoint y: 96, distance: 24.3
click at [99, 30] on div "button" at bounding box center [104, 27] width 10 height 7
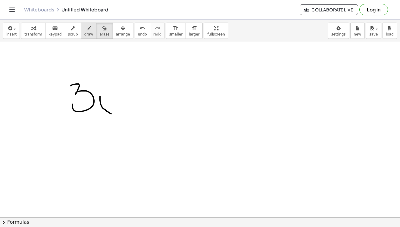
click at [87, 31] on icon "button" at bounding box center [89, 28] width 4 height 7
drag, startPoint x: 109, startPoint y: 78, endPoint x: 102, endPoint y: 103, distance: 26.2
drag, startPoint x: 118, startPoint y: 87, endPoint x: 125, endPoint y: 103, distance: 18.0
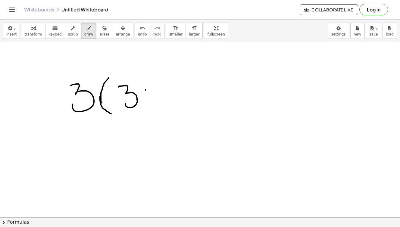
drag, startPoint x: 145, startPoint y: 90, endPoint x: 159, endPoint y: 90, distance: 13.6
drag, startPoint x: 152, startPoint y: 83, endPoint x: 154, endPoint y: 95, distance: 12.4
drag, startPoint x: 182, startPoint y: 80, endPoint x: 167, endPoint y: 96, distance: 22.0
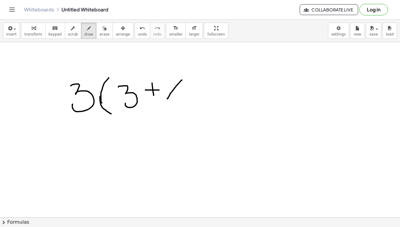
drag, startPoint x: 167, startPoint y: 78, endPoint x: 194, endPoint y: 102, distance: 35.6
drag, startPoint x: 186, startPoint y: 64, endPoint x: 208, endPoint y: 119, distance: 59.7
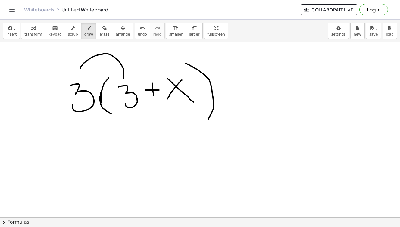
drag, startPoint x: 81, startPoint y: 69, endPoint x: 124, endPoint y: 78, distance: 44.1
drag, startPoint x: 117, startPoint y: 76, endPoint x: 131, endPoint y: 75, distance: 14.2
drag, startPoint x: 114, startPoint y: 57, endPoint x: 173, endPoint y: 70, distance: 60.9
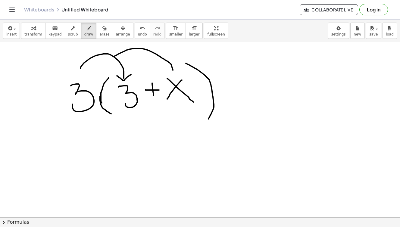
drag, startPoint x: 160, startPoint y: 69, endPoint x: 179, endPoint y: 66, distance: 18.9
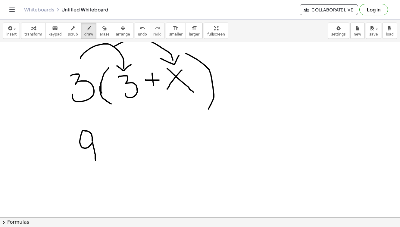
drag, startPoint x: 92, startPoint y: 141, endPoint x: 95, endPoint y: 161, distance: 19.9
drag, startPoint x: 106, startPoint y: 144, endPoint x: 117, endPoint y: 144, distance: 11.4
drag, startPoint x: 111, startPoint y: 138, endPoint x: 113, endPoint y: 152, distance: 14.3
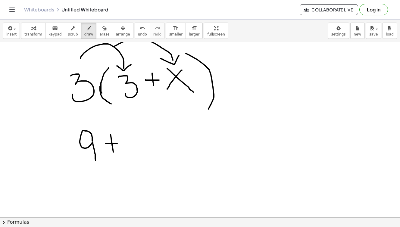
drag, startPoint x: 127, startPoint y: 131, endPoint x: 135, endPoint y: 149, distance: 19.5
drag, startPoint x: 164, startPoint y: 133, endPoint x: 154, endPoint y: 150, distance: 20.4
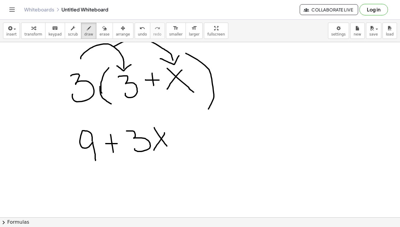
drag, startPoint x: 154, startPoint y: 128, endPoint x: 171, endPoint y: 151, distance: 28.3
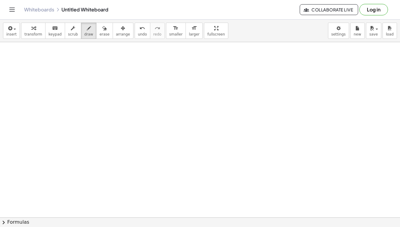
scroll to position [1700, 0]
click at [88, 29] on div "button" at bounding box center [88, 27] width 9 height 7
drag, startPoint x: 63, startPoint y: 86, endPoint x: 103, endPoint y: 80, distance: 40.8
drag, startPoint x: 100, startPoint y: 77, endPoint x: 96, endPoint y: 112, distance: 35.8
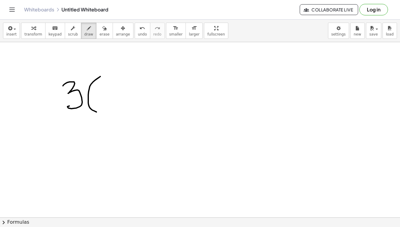
drag, startPoint x: 108, startPoint y: 83, endPoint x: 96, endPoint y: 108, distance: 27.6
drag, startPoint x: 103, startPoint y: 93, endPoint x: 122, endPoint y: 96, distance: 18.6
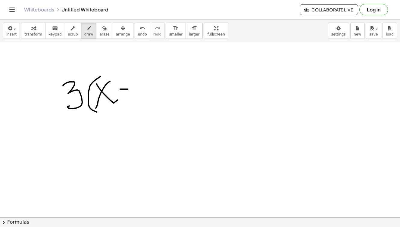
drag, startPoint x: 120, startPoint y: 89, endPoint x: 131, endPoint y: 89, distance: 10.5
drag, startPoint x: 150, startPoint y: 76, endPoint x: 162, endPoint y: 106, distance: 32.6
drag, startPoint x: 176, startPoint y: 87, endPoint x: 183, endPoint y: 120, distance: 33.9
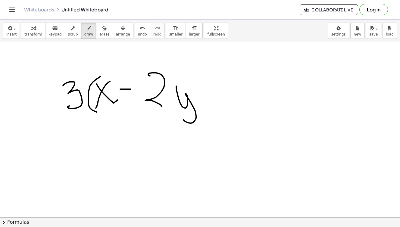
drag, startPoint x: 188, startPoint y: 71, endPoint x: 219, endPoint y: 133, distance: 69.0
drag, startPoint x: 223, startPoint y: 92, endPoint x: 239, endPoint y: 92, distance: 15.7
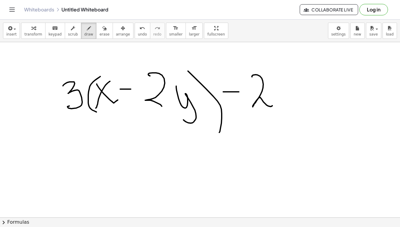
drag, startPoint x: 252, startPoint y: 77, endPoint x: 272, endPoint y: 106, distance: 35.4
drag, startPoint x: 288, startPoint y: 87, endPoint x: 275, endPoint y: 103, distance: 20.8
drag, startPoint x: 281, startPoint y: 82, endPoint x: 296, endPoint y: 115, distance: 36.7
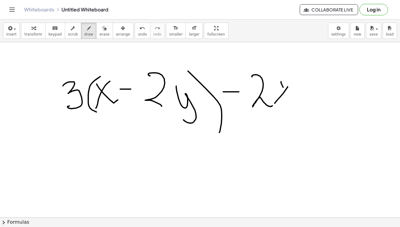
drag, startPoint x: 279, startPoint y: 53, endPoint x: 284, endPoint y: 132, distance: 78.8
drag, startPoint x: 305, startPoint y: 93, endPoint x: 312, endPoint y: 93, distance: 7.2
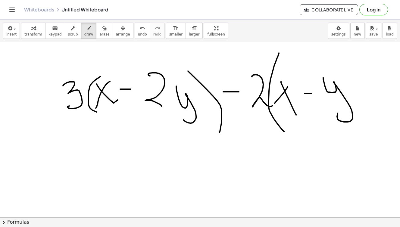
drag, startPoint x: 323, startPoint y: 78, endPoint x: 338, endPoint y: 113, distance: 38.4
drag, startPoint x: 338, startPoint y: 64, endPoint x: 365, endPoint y: 111, distance: 54.8
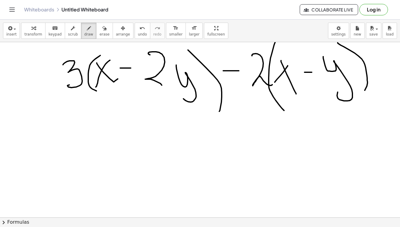
scroll to position [1721, 0]
drag, startPoint x: 43, startPoint y: 135, endPoint x: 26, endPoint y: 156, distance: 27.0
drag, startPoint x: 28, startPoint y: 136, endPoint x: 43, endPoint y: 155, distance: 24.0
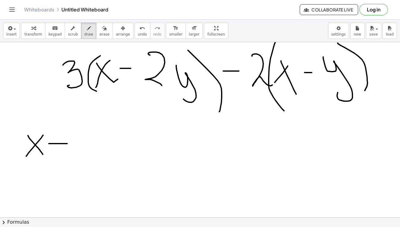
drag, startPoint x: 49, startPoint y: 144, endPoint x: 67, endPoint y: 144, distance: 18.4
drag, startPoint x: 59, startPoint y: 136, endPoint x: 59, endPoint y: 149, distance: 13.3
drag, startPoint x: 75, startPoint y: 134, endPoint x: 82, endPoint y: 155, distance: 21.7
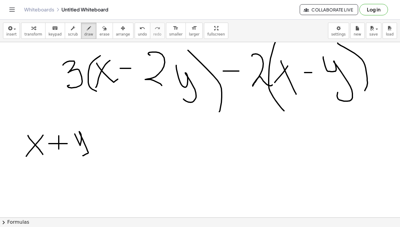
drag, startPoint x: 93, startPoint y: 137, endPoint x: 106, endPoint y: 137, distance: 13.6
drag, startPoint x: 92, startPoint y: 140, endPoint x: 105, endPoint y: 140, distance: 12.7
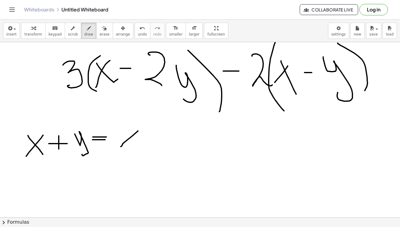
drag, startPoint x: 138, startPoint y: 131, endPoint x: 121, endPoint y: 147, distance: 23.0
drag, startPoint x: 123, startPoint y: 127, endPoint x: 137, endPoint y: 150, distance: 27.2
drag, startPoint x: 142, startPoint y: 139, endPoint x: 155, endPoint y: 140, distance: 13.6
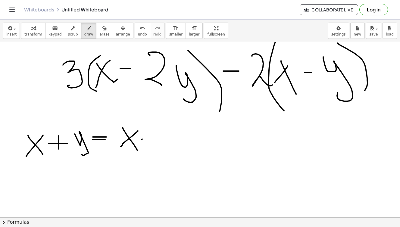
drag, startPoint x: 166, startPoint y: 139, endPoint x: 170, endPoint y: 159, distance: 20.9
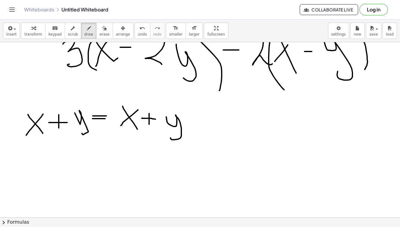
scroll to position [1744, 0]
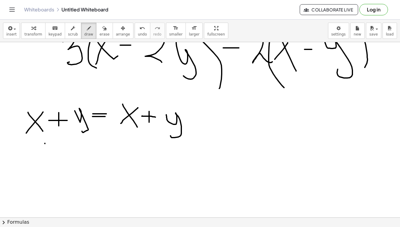
drag, startPoint x: 45, startPoint y: 143, endPoint x: 36, endPoint y: 158, distance: 17.3
drag, startPoint x: 35, startPoint y: 145, endPoint x: 53, endPoint y: 160, distance: 23.1
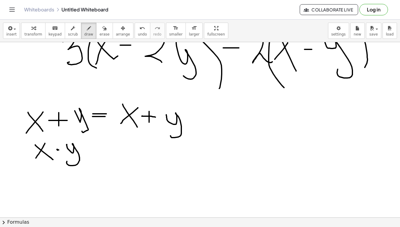
drag, startPoint x: 67, startPoint y: 145, endPoint x: 67, endPoint y: 161, distance: 16.9
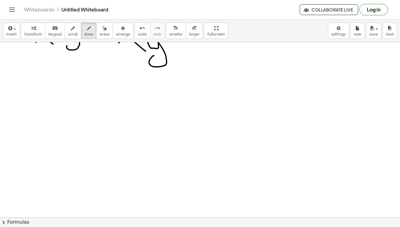
scroll to position [1887, 0]
click at [87, 28] on icon "button" at bounding box center [89, 28] width 4 height 7
drag, startPoint x: 77, startPoint y: 88, endPoint x: 54, endPoint y: 119, distance: 38.7
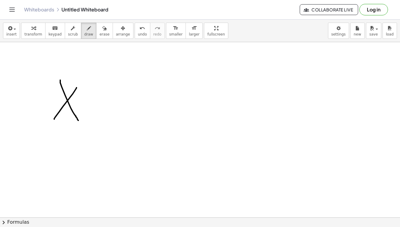
drag, startPoint x: 60, startPoint y: 80, endPoint x: 78, endPoint y: 120, distance: 44.2
drag, startPoint x: 95, startPoint y: 82, endPoint x: 96, endPoint y: 121, distance: 39.2
drag, startPoint x: 122, startPoint y: 95, endPoint x: 100, endPoint y: 112, distance: 27.8
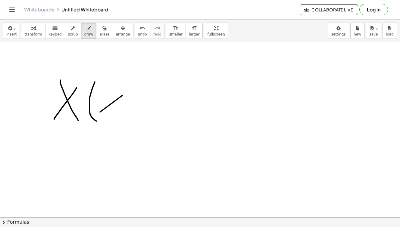
drag, startPoint x: 99, startPoint y: 94, endPoint x: 118, endPoint y: 110, distance: 25.0
drag, startPoint x: 129, startPoint y: 102, endPoint x: 138, endPoint y: 101, distance: 9.6
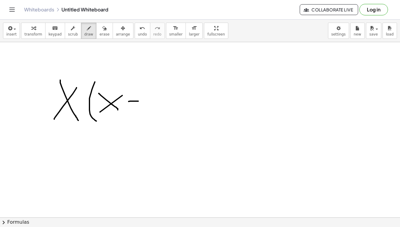
drag, startPoint x: 149, startPoint y: 91, endPoint x: 160, endPoint y: 121, distance: 32.0
drag, startPoint x: 159, startPoint y: 88, endPoint x: 162, endPoint y: 98, distance: 11.3
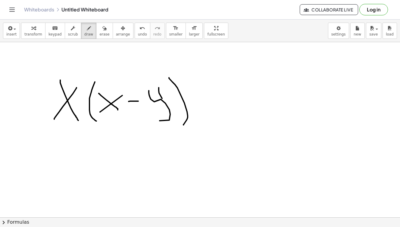
drag, startPoint x: 169, startPoint y: 78, endPoint x: 183, endPoint y: 125, distance: 49.5
drag, startPoint x: 193, startPoint y: 99, endPoint x: 220, endPoint y: 98, distance: 26.8
drag, startPoint x: 245, startPoint y: 89, endPoint x: 227, endPoint y: 105, distance: 23.4
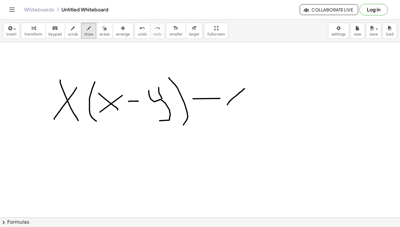
drag, startPoint x: 230, startPoint y: 83, endPoint x: 252, endPoint y: 108, distance: 33.5
drag, startPoint x: 263, startPoint y: 72, endPoint x: 263, endPoint y: 119, distance: 47.3
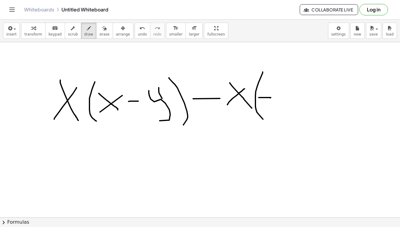
drag, startPoint x: 259, startPoint y: 98, endPoint x: 270, endPoint y: 98, distance: 11.5
drag, startPoint x: 274, startPoint y: 98, endPoint x: 269, endPoint y: 110, distance: 13.1
drag, startPoint x: 272, startPoint y: 89, endPoint x: 284, endPoint y: 108, distance: 22.8
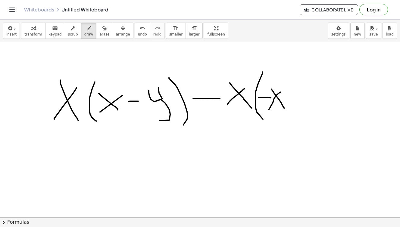
drag, startPoint x: 286, startPoint y: 99, endPoint x: 295, endPoint y: 99, distance: 8.7
drag, startPoint x: 294, startPoint y: 89, endPoint x: 299, endPoint y: 114, distance: 25.9
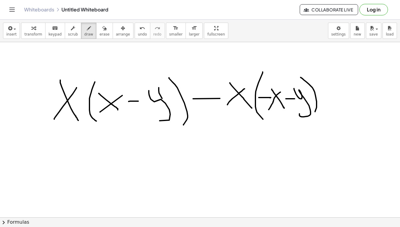
drag, startPoint x: 306, startPoint y: 82, endPoint x: 315, endPoint y: 112, distance: 31.4
drag, startPoint x: 322, startPoint y: 92, endPoint x: 333, endPoint y: 92, distance: 10.9
drag, startPoint x: 337, startPoint y: 78, endPoint x: 346, endPoint y: 103, distance: 26.3
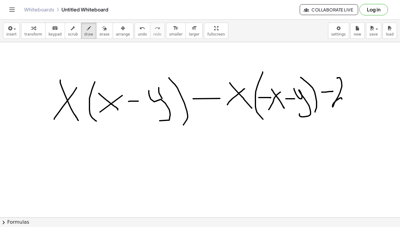
drag, startPoint x: 357, startPoint y: 87, endPoint x: 349, endPoint y: 101, distance: 16.3
drag, startPoint x: 349, startPoint y: 85, endPoint x: 359, endPoint y: 101, distance: 19.4
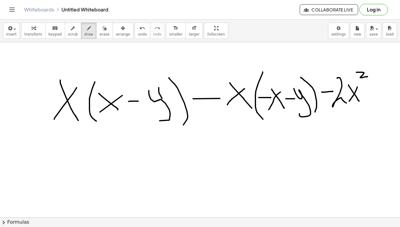
drag, startPoint x: 356, startPoint y: 72, endPoint x: 367, endPoint y: 77, distance: 11.9
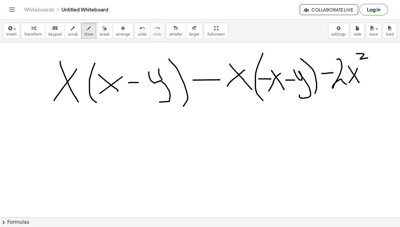
scroll to position [1907, 0]
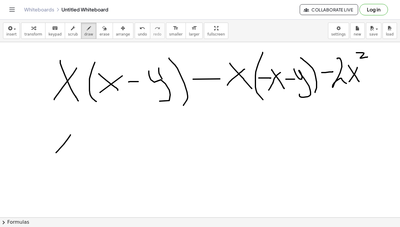
drag, startPoint x: 70, startPoint y: 135, endPoint x: 56, endPoint y: 153, distance: 22.9
drag, startPoint x: 57, startPoint y: 136, endPoint x: 73, endPoint y: 150, distance: 21.7
drag, startPoint x: 74, startPoint y: 117, endPoint x: 88, endPoint y: 128, distance: 17.5
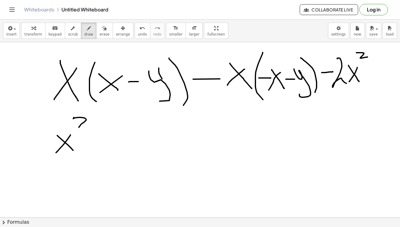
drag, startPoint x: 82, startPoint y: 136, endPoint x: 94, endPoint y: 136, distance: 12.4
drag, startPoint x: 125, startPoint y: 125, endPoint x: 109, endPoint y: 144, distance: 25.0
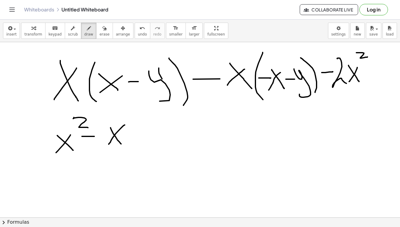
drag, startPoint x: 111, startPoint y: 128, endPoint x: 122, endPoint y: 145, distance: 21.0
drag, startPoint x: 129, startPoint y: 135, endPoint x: 140, endPoint y: 157, distance: 24.9
drag, startPoint x: 157, startPoint y: 138, endPoint x: 169, endPoint y: 138, distance: 11.4
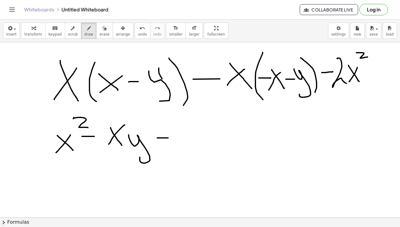
drag, startPoint x: 160, startPoint y: 128, endPoint x: 163, endPoint y: 142, distance: 14.1
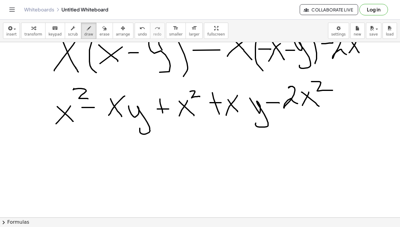
scroll to position [1942, 0]
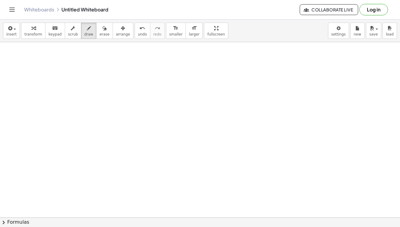
scroll to position [2272, 0]
click at [84, 31] on div "button" at bounding box center [88, 27] width 9 height 7
drag, startPoint x: 86, startPoint y: 94, endPoint x: 132, endPoint y: 95, distance: 46.4
drag, startPoint x: 130, startPoint y: 93, endPoint x: 129, endPoint y: 130, distance: 36.5
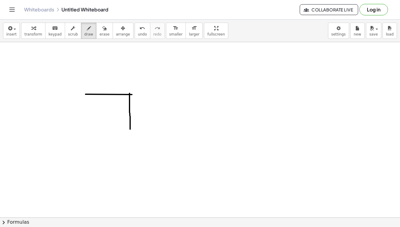
drag, startPoint x: 85, startPoint y: 100, endPoint x: 130, endPoint y: 129, distance: 53.4
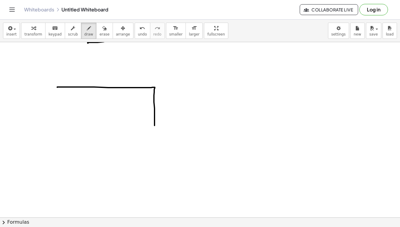
drag, startPoint x: 57, startPoint y: 87, endPoint x: 155, endPoint y: 126, distance: 104.5
drag, startPoint x: 57, startPoint y: 87, endPoint x: 150, endPoint y: 128, distance: 101.3
drag, startPoint x: 94, startPoint y: 136, endPoint x: 98, endPoint y: 152, distance: 17.3
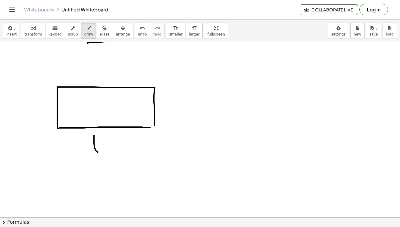
drag, startPoint x: 162, startPoint y: 93, endPoint x: 164, endPoint y: 106, distance: 13.1
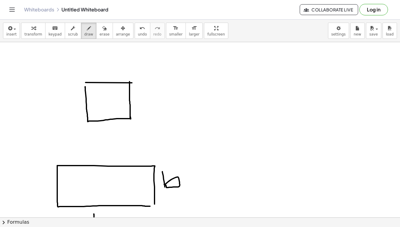
scroll to position [2254, 0]
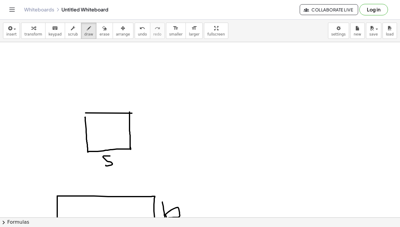
drag, startPoint x: 110, startPoint y: 156, endPoint x: 106, endPoint y: 165, distance: 10.2
drag, startPoint x: 141, startPoint y: 123, endPoint x: 140, endPoint y: 132, distance: 8.8
drag, startPoint x: 207, startPoint y: 70, endPoint x: 216, endPoint y: 90, distance: 22.1
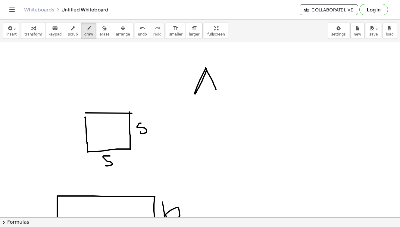
drag, startPoint x: 195, startPoint y: 78, endPoint x: 227, endPoint y: 79, distance: 31.0
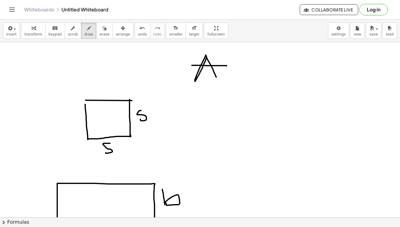
scroll to position [2268, 0]
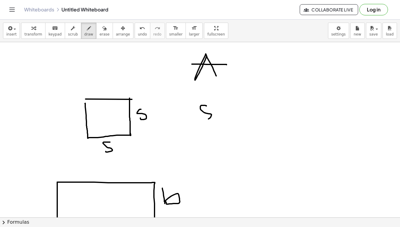
drag, startPoint x: 206, startPoint y: 106, endPoint x: 200, endPoint y: 118, distance: 13.5
drag, startPoint x: 236, startPoint y: 106, endPoint x: 230, endPoint y: 118, distance: 13.2
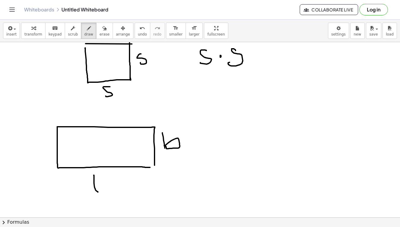
scroll to position [2350, 0]
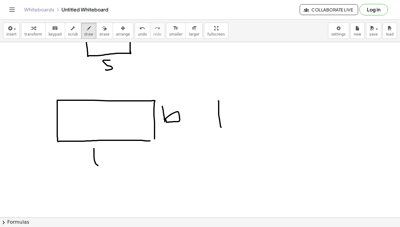
drag, startPoint x: 219, startPoint y: 101, endPoint x: 224, endPoint y: 128, distance: 28.0
drag, startPoint x: 241, startPoint y: 103, endPoint x: 242, endPoint y: 121, distance: 18.1
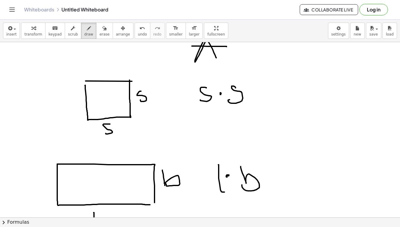
scroll to position [2268, 0]
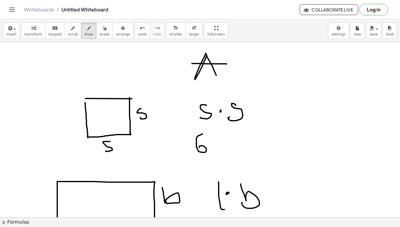
drag, startPoint x: 202, startPoint y: 134, endPoint x: 199, endPoint y: 148, distance: 14.6
drag, startPoint x: 218, startPoint y: 131, endPoint x: 214, endPoint y: 154, distance: 23.2
drag, startPoint x: 231, startPoint y: 137, endPoint x: 222, endPoint y: 151, distance: 16.5
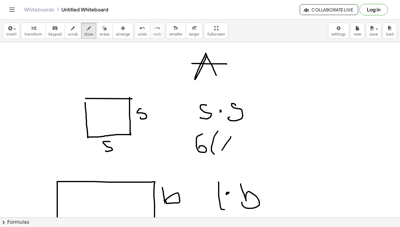
drag, startPoint x: 224, startPoint y: 139, endPoint x: 233, endPoint y: 151, distance: 14.8
drag, startPoint x: 239, startPoint y: 141, endPoint x: 242, endPoint y: 141, distance: 3.0
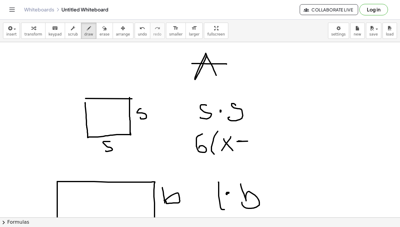
drag, startPoint x: 241, startPoint y: 133, endPoint x: 243, endPoint y: 149, distance: 15.8
drag, startPoint x: 255, startPoint y: 134, endPoint x: 264, endPoint y: 142, distance: 12.6
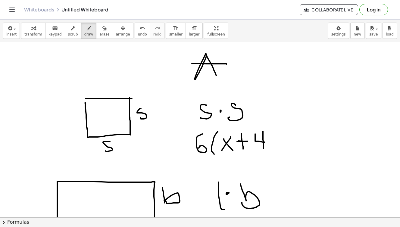
drag, startPoint x: 263, startPoint y: 131, endPoint x: 263, endPoint y: 149, distance: 17.5
drag, startPoint x: 264, startPoint y: 124, endPoint x: 267, endPoint y: 163, distance: 39.3
drag, startPoint x: 164, startPoint y: 146, endPoint x: 179, endPoint y: 144, distance: 14.9
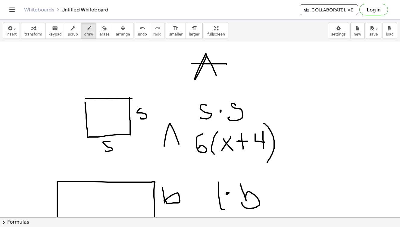
drag, startPoint x: 160, startPoint y: 138, endPoint x: 178, endPoint y: 137, distance: 18.1
drag, startPoint x: 185, startPoint y: 140, endPoint x: 190, endPoint y: 140, distance: 5.4
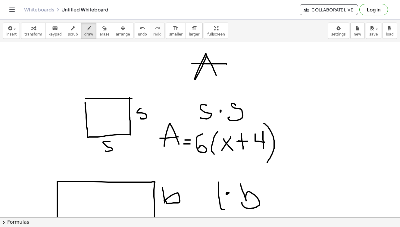
drag, startPoint x: 184, startPoint y: 144, endPoint x: 191, endPoint y: 144, distance: 6.9
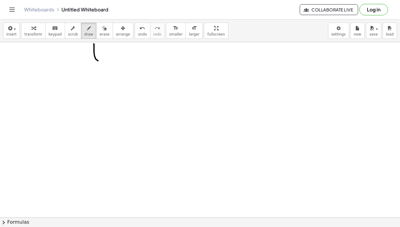
scroll to position [2511, 0]
drag, startPoint x: 68, startPoint y: 82, endPoint x: 172, endPoint y: 85, distance: 103.7
drag, startPoint x: 68, startPoint y: 82, endPoint x: 67, endPoint y: 128, distance: 46.1
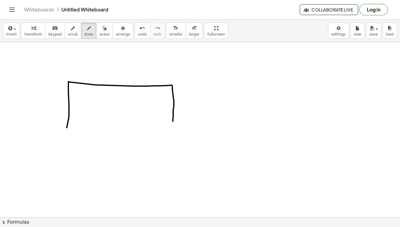
drag, startPoint x: 172, startPoint y: 86, endPoint x: 173, endPoint y: 125, distance: 39.5
drag, startPoint x: 65, startPoint y: 128, endPoint x: 173, endPoint y: 125, distance: 108.2
drag, startPoint x: 98, startPoint y: 153, endPoint x: 108, endPoint y: 153, distance: 10.8
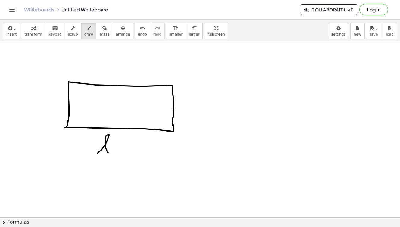
drag, startPoint x: 184, startPoint y: 97, endPoint x: 186, endPoint y: 114, distance: 17.5
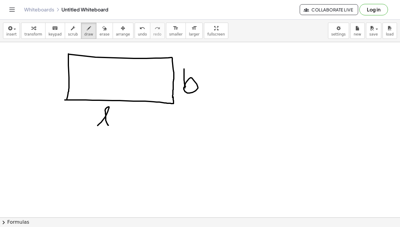
scroll to position [2540, 0]
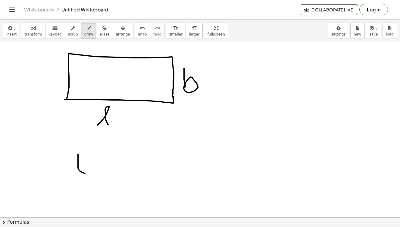
drag, startPoint x: 78, startPoint y: 154, endPoint x: 85, endPoint y: 174, distance: 20.5
drag, startPoint x: 98, startPoint y: 149, endPoint x: 95, endPoint y: 175, distance: 25.7
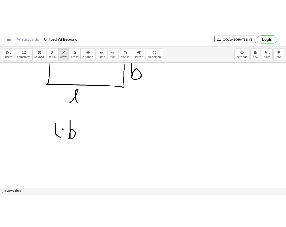
scroll to position [2569, 0]
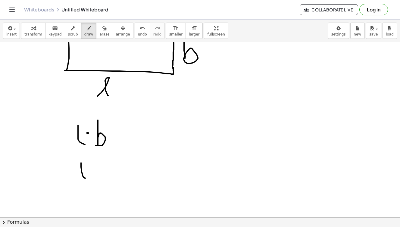
drag, startPoint x: 81, startPoint y: 163, endPoint x: 85, endPoint y: 178, distance: 15.9
drag, startPoint x: 104, startPoint y: 158, endPoint x: 105, endPoint y: 178, distance: 19.3
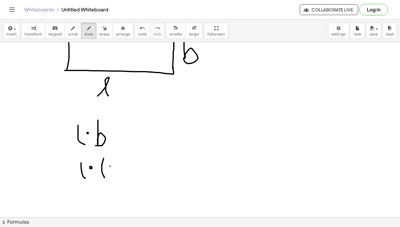
drag, startPoint x: 110, startPoint y: 166, endPoint x: 117, endPoint y: 173, distance: 9.6
drag, startPoint x: 122, startPoint y: 167, endPoint x: 133, endPoint y: 167, distance: 10.5
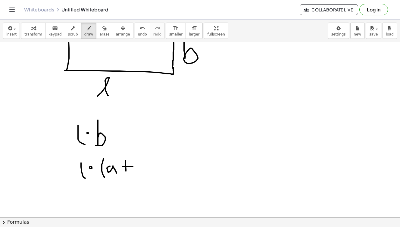
drag, startPoint x: 125, startPoint y: 161, endPoint x: 126, endPoint y: 171, distance: 10.6
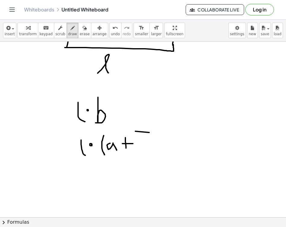
scroll to position [2594, 0]
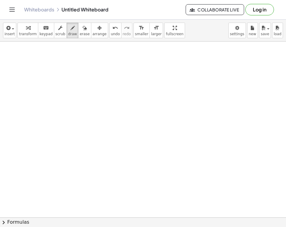
scroll to position [2721, 0]
click at [70, 28] on icon "button" at bounding box center [72, 27] width 4 height 7
drag, startPoint x: 70, startPoint y: 66, endPoint x: 63, endPoint y: 85, distance: 20.3
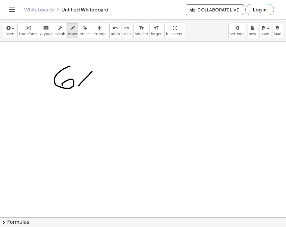
drag, startPoint x: 92, startPoint y: 71, endPoint x: 78, endPoint y: 86, distance: 20.3
drag, startPoint x: 83, startPoint y: 66, endPoint x: 91, endPoint y: 87, distance: 21.9
drag, startPoint x: 101, startPoint y: 77, endPoint x: 119, endPoint y: 77, distance: 18.1
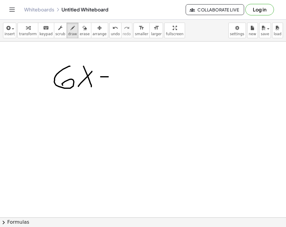
drag, startPoint x: 109, startPoint y: 67, endPoint x: 110, endPoint y: 81, distance: 14.5
drag, startPoint x: 126, startPoint y: 68, endPoint x: 155, endPoint y: 78, distance: 30.5
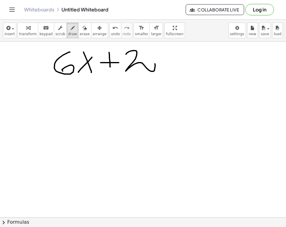
scroll to position [2745, 0]
drag, startPoint x: 44, startPoint y: 104, endPoint x: 53, endPoint y: 119, distance: 17.5
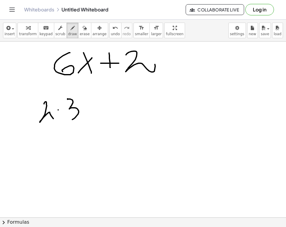
drag, startPoint x: 67, startPoint y: 99, endPoint x: 69, endPoint y: 115, distance: 16.0
drag, startPoint x: 102, startPoint y: 103, endPoint x: 90, endPoint y: 120, distance: 20.6
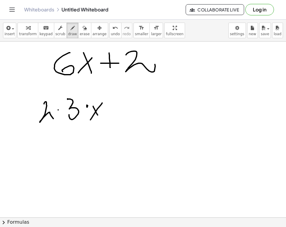
drag, startPoint x: 93, startPoint y: 106, endPoint x: 100, endPoint y: 118, distance: 13.6
drag, startPoint x: 115, startPoint y: 106, endPoint x: 127, endPoint y: 106, distance: 11.8
drag, startPoint x: 120, startPoint y: 98, endPoint x: 123, endPoint y: 112, distance: 14.8
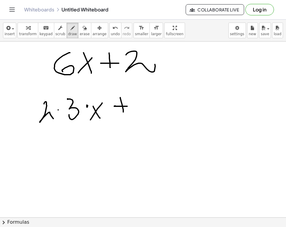
drag, startPoint x: 143, startPoint y: 95, endPoint x: 160, endPoint y: 105, distance: 19.3
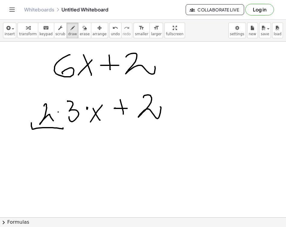
drag, startPoint x: 31, startPoint y: 123, endPoint x: 63, endPoint y: 127, distance: 31.5
drag, startPoint x: 135, startPoint y: 117, endPoint x: 169, endPoint y: 126, distance: 34.8
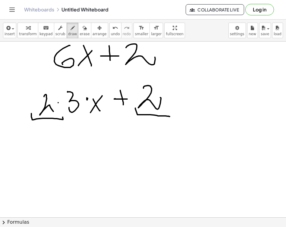
scroll to position [2756, 0]
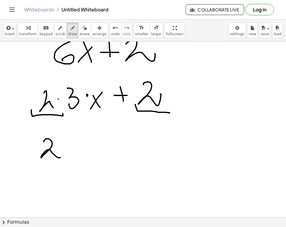
drag, startPoint x: 44, startPoint y: 142, endPoint x: 61, endPoint y: 152, distance: 19.4
drag, startPoint x: 72, startPoint y: 130, endPoint x: 70, endPoint y: 162, distance: 32.0
drag, startPoint x: 75, startPoint y: 143, endPoint x: 79, endPoint y: 156, distance: 12.9
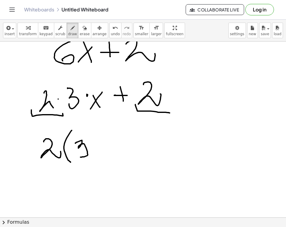
drag, startPoint x: 107, startPoint y: 137, endPoint x: 99, endPoint y: 136, distance: 7.3
drag, startPoint x: 98, startPoint y: 134, endPoint x: 111, endPoint y: 152, distance: 21.4
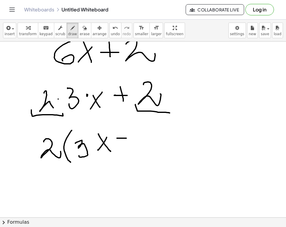
drag, startPoint x: 117, startPoint y: 138, endPoint x: 126, endPoint y: 138, distance: 9.3
drag, startPoint x: 121, startPoint y: 128, endPoint x: 121, endPoint y: 146, distance: 18.1
drag, startPoint x: 140, startPoint y: 131, endPoint x: 140, endPoint y: 146, distance: 14.8
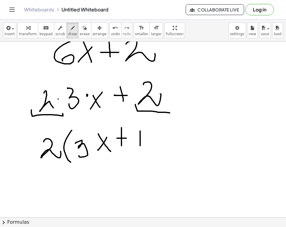
drag, startPoint x: 150, startPoint y: 127, endPoint x: 152, endPoint y: 160, distance: 32.9
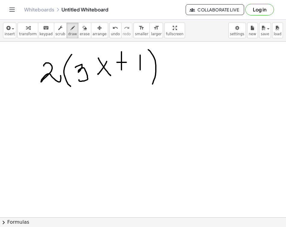
scroll to position [2831, 0]
drag, startPoint x: 58, startPoint y: 113, endPoint x: 68, endPoint y: 135, distance: 24.6
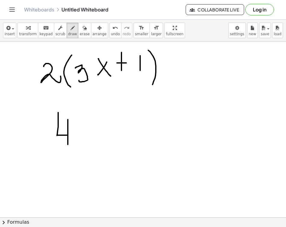
drag, startPoint x: 68, startPoint y: 120, endPoint x: 68, endPoint y: 145, distance: 25.0
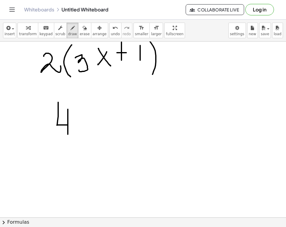
scroll to position [2846, 0]
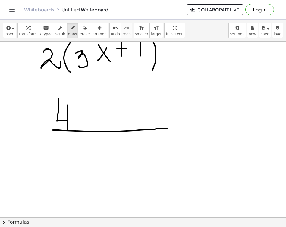
drag, startPoint x: 53, startPoint y: 130, endPoint x: 167, endPoint y: 128, distance: 114.2
drag, startPoint x: 62, startPoint y: 141, endPoint x: 84, endPoint y: 160, distance: 29.0
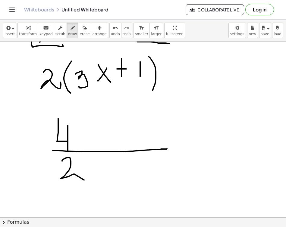
scroll to position [2826, 0]
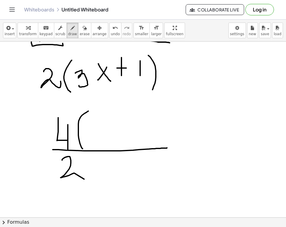
drag, startPoint x: 88, startPoint y: 111, endPoint x: 83, endPoint y: 149, distance: 38.7
drag, startPoint x: 106, startPoint y: 129, endPoint x: 97, endPoint y: 143, distance: 16.3
drag, startPoint x: 98, startPoint y: 127, endPoint x: 108, endPoint y: 140, distance: 16.9
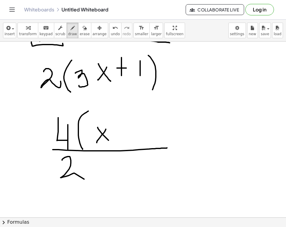
drag, startPoint x: 119, startPoint y: 132, endPoint x: 130, endPoint y: 133, distance: 11.5
drag, startPoint x: 124, startPoint y: 127, endPoint x: 124, endPoint y: 139, distance: 12.1
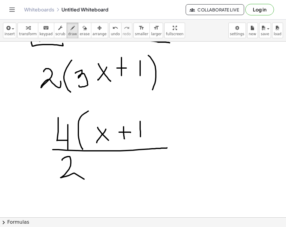
drag, startPoint x: 140, startPoint y: 123, endPoint x: 140, endPoint y: 137, distance: 13.6
drag, startPoint x: 140, startPoint y: 111, endPoint x: 154, endPoint y: 137, distance: 29.6
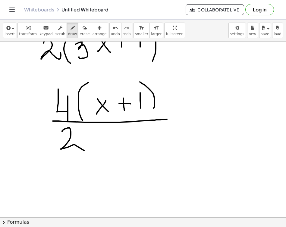
scroll to position [2855, 0]
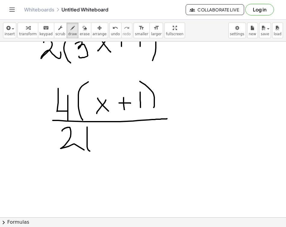
drag, startPoint x: 87, startPoint y: 127, endPoint x: 94, endPoint y: 154, distance: 27.4
drag, startPoint x: 95, startPoint y: 131, endPoint x: 99, endPoint y: 148, distance: 17.3
drag, startPoint x: 126, startPoint y: 136, endPoint x: 113, endPoint y: 150, distance: 19.0
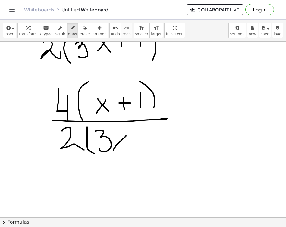
drag, startPoint x: 117, startPoint y: 135, endPoint x: 130, endPoint y: 150, distance: 19.5
drag, startPoint x: 135, startPoint y: 138, endPoint x: 150, endPoint y: 138, distance: 15.1
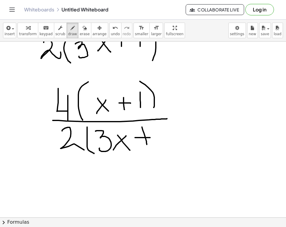
drag, startPoint x: 142, startPoint y: 127, endPoint x: 147, endPoint y: 145, distance: 18.4
drag, startPoint x: 156, startPoint y: 130, endPoint x: 159, endPoint y: 145, distance: 15.4
drag, startPoint x: 164, startPoint y: 120, endPoint x: 164, endPoint y: 157, distance: 37.1
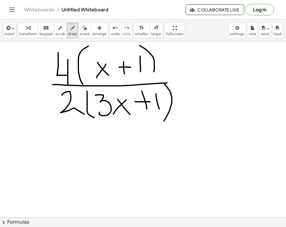
scroll to position [2892, 0]
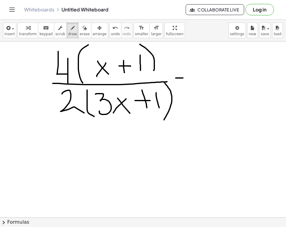
drag, startPoint x: 176, startPoint y: 78, endPoint x: 185, endPoint y: 78, distance: 9.6
drag, startPoint x: 177, startPoint y: 82, endPoint x: 187, endPoint y: 82, distance: 10.2
drag, startPoint x: 76, startPoint y: 152, endPoint x: 88, endPoint y: 168, distance: 20.9
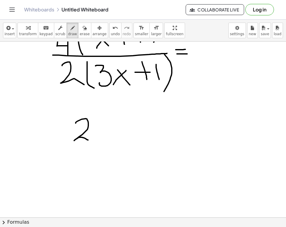
scroll to position [2920, 0]
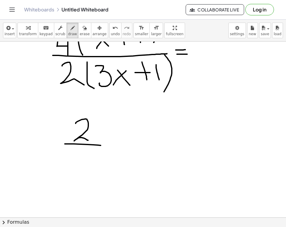
drag, startPoint x: 65, startPoint y: 144, endPoint x: 103, endPoint y: 146, distance: 38.3
drag, startPoint x: 83, startPoint y: 167, endPoint x: 85, endPoint y: 176, distance: 8.9
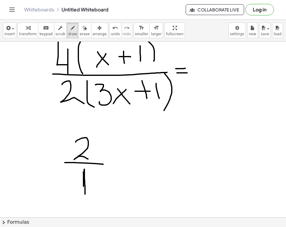
scroll to position [2903, 0]
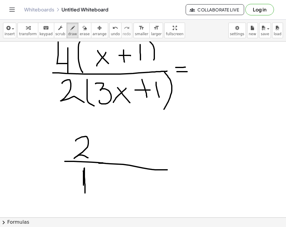
drag, startPoint x: 99, startPoint y: 163, endPoint x: 167, endPoint y: 170, distance: 68.7
drag, startPoint x: 107, startPoint y: 131, endPoint x: 104, endPoint y: 165, distance: 34.2
drag, startPoint x: 120, startPoint y: 144, endPoint x: 109, endPoint y: 161, distance: 19.8
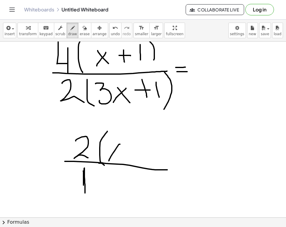
drag, startPoint x: 109, startPoint y: 145, endPoint x: 121, endPoint y: 158, distance: 17.9
drag, startPoint x: 129, startPoint y: 146, endPoint x: 141, endPoint y: 146, distance: 11.7
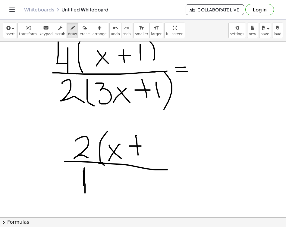
drag, startPoint x: 136, startPoint y: 136, endPoint x: 138, endPoint y: 155, distance: 19.7
drag, startPoint x: 148, startPoint y: 134, endPoint x: 149, endPoint y: 155, distance: 20.8
drag, startPoint x: 155, startPoint y: 131, endPoint x: 157, endPoint y: 159, distance: 28.7
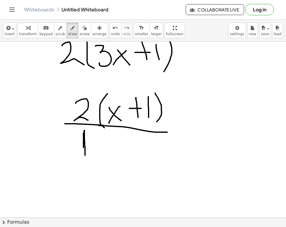
scroll to position [2941, 0]
drag, startPoint x: 103, startPoint y: 133, endPoint x: 100, endPoint y: 159, distance: 25.8
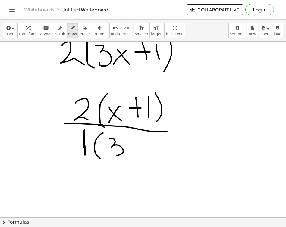
drag, startPoint x: 110, startPoint y: 138, endPoint x: 109, endPoint y: 151, distance: 13.0
drag, startPoint x: 126, startPoint y: 148, endPoint x: 132, endPoint y: 138, distance: 12.5
drag, startPoint x: 124, startPoint y: 133, endPoint x: 138, endPoint y: 153, distance: 23.6
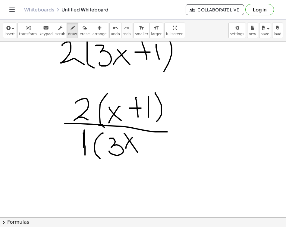
drag, startPoint x: 138, startPoint y: 144, endPoint x: 156, endPoint y: 144, distance: 17.8
drag, startPoint x: 146, startPoint y: 136, endPoint x: 149, endPoint y: 151, distance: 15.4
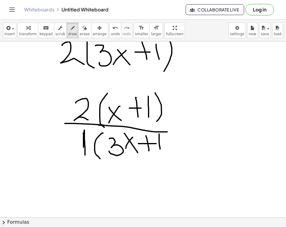
drag, startPoint x: 159, startPoint y: 134, endPoint x: 160, endPoint y: 149, distance: 15.4
drag, startPoint x: 163, startPoint y: 132, endPoint x: 170, endPoint y: 160, distance: 28.9
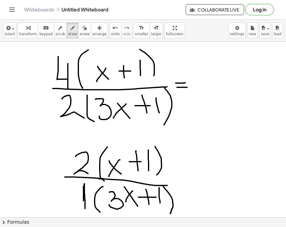
scroll to position [2887, 0]
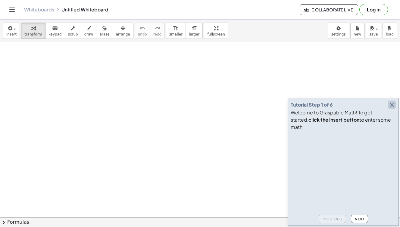
click at [286, 108] on icon "button" at bounding box center [391, 104] width 7 height 7
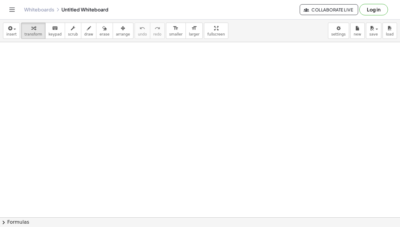
click at [286, 111] on div at bounding box center [200, 220] width 400 height 357
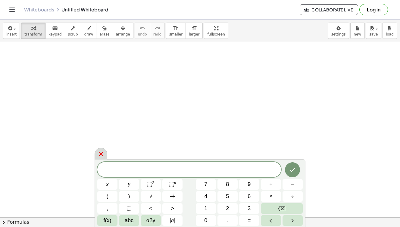
click at [101, 155] on icon at bounding box center [100, 154] width 7 height 7
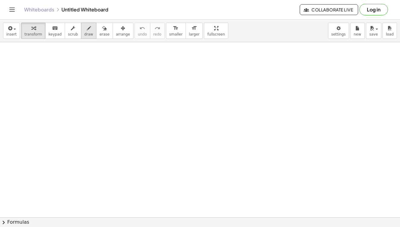
click at [84, 33] on span "draw" at bounding box center [88, 34] width 9 height 4
click at [163, 115] on div at bounding box center [200, 220] width 400 height 357
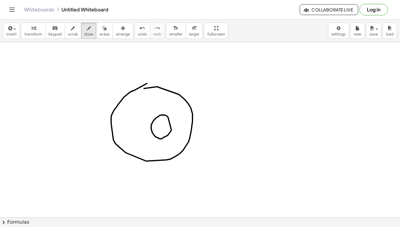
drag, startPoint x: 144, startPoint y: 89, endPoint x: 148, endPoint y: 84, distance: 6.0
click at [148, 84] on div at bounding box center [200, 220] width 400 height 357
click at [159, 94] on div at bounding box center [200, 220] width 400 height 357
click at [168, 84] on div at bounding box center [200, 220] width 400 height 357
drag, startPoint x: 182, startPoint y: 83, endPoint x: 189, endPoint y: 87, distance: 7.5
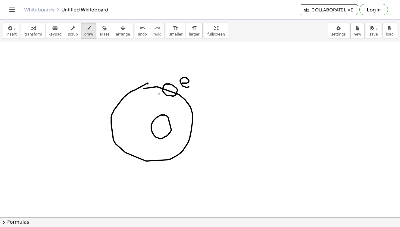
click at [189, 87] on div at bounding box center [200, 220] width 400 height 357
drag, startPoint x: 190, startPoint y: 75, endPoint x: 194, endPoint y: 75, distance: 3.9
click at [194, 75] on div at bounding box center [200, 220] width 400 height 357
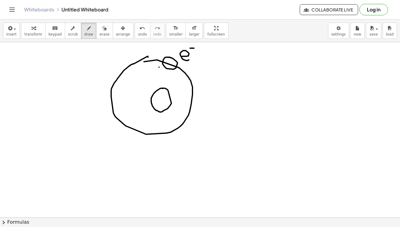
scroll to position [29, 0]
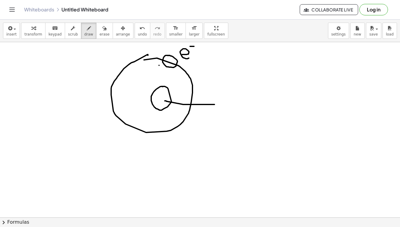
drag, startPoint x: 214, startPoint y: 105, endPoint x: 165, endPoint y: 101, distance: 49.5
click at [165, 101] on div at bounding box center [200, 192] width 400 height 357
drag, startPoint x: 167, startPoint y: 95, endPoint x: 164, endPoint y: 102, distance: 7.2
click at [164, 102] on div at bounding box center [200, 192] width 400 height 357
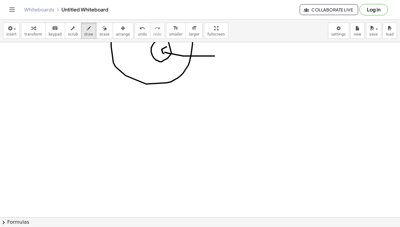
scroll to position [92, 0]
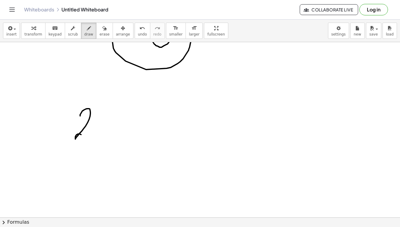
drag, startPoint x: 80, startPoint y: 116, endPoint x: 87, endPoint y: 143, distance: 27.9
click at [87, 143] on div at bounding box center [200, 129] width 400 height 357
drag, startPoint x: 102, startPoint y: 126, endPoint x: 112, endPoint y: 133, distance: 12.1
click at [112, 133] on div at bounding box center [200, 129] width 400 height 357
drag, startPoint x: 117, startPoint y: 106, endPoint x: 120, endPoint y: 142, distance: 36.2
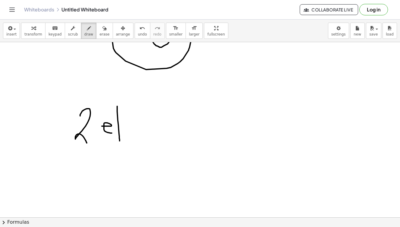
click at [120, 142] on div at bounding box center [200, 129] width 400 height 357
drag, startPoint x: 156, startPoint y: 106, endPoint x: 159, endPoint y: 141, distance: 34.7
click at [159, 141] on div at bounding box center [200, 129] width 400 height 357
drag, startPoint x: 151, startPoint y: 127, endPoint x: 165, endPoint y: 126, distance: 14.8
click at [165, 126] on div at bounding box center [200, 129] width 400 height 357
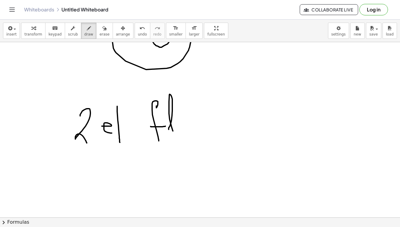
drag, startPoint x: 169, startPoint y: 127, endPoint x: 173, endPoint y: 133, distance: 7.1
click at [173, 133] on div at bounding box center [200, 129] width 400 height 357
drag, startPoint x: 212, startPoint y: 119, endPoint x: 227, endPoint y: 119, distance: 14.8
click at [227, 119] on div at bounding box center [200, 129] width 400 height 357
drag, startPoint x: 208, startPoint y: 123, endPoint x: 223, endPoint y: 123, distance: 15.1
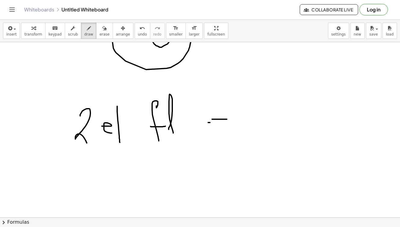
click at [223, 123] on div at bounding box center [200, 129] width 400 height 357
drag, startPoint x: 242, startPoint y: 118, endPoint x: 264, endPoint y: 128, distance: 24.6
click at [264, 128] on div at bounding box center [200, 129] width 400 height 357
drag, startPoint x: 274, startPoint y: 118, endPoint x: 274, endPoint y: 122, distance: 3.7
click at [274, 122] on div at bounding box center [200, 129] width 400 height 357
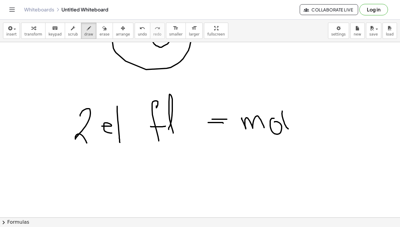
drag, startPoint x: 282, startPoint y: 111, endPoint x: 288, endPoint y: 129, distance: 18.8
click at [286, 129] on div at bounding box center [200, 129] width 400 height 357
drag, startPoint x: 290, startPoint y: 120, endPoint x: 299, endPoint y: 129, distance: 13.0
click at [286, 129] on div at bounding box center [200, 129] width 400 height 357
drag, startPoint x: 308, startPoint y: 102, endPoint x: 319, endPoint y: 126, distance: 25.5
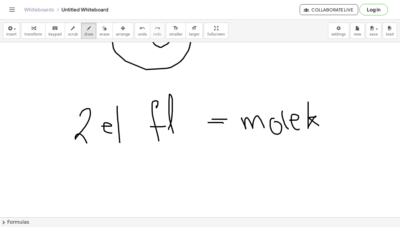
click at [286, 126] on div at bounding box center [200, 129] width 400 height 357
drag, startPoint x: 323, startPoint y: 117, endPoint x: 346, endPoint y: 124, distance: 24.3
click at [286, 124] on div at bounding box center [200, 129] width 400 height 357
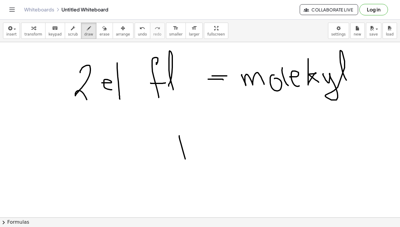
drag, startPoint x: 179, startPoint y: 136, endPoint x: 189, endPoint y: 174, distance: 39.5
click at [189, 174] on div at bounding box center [200, 85] width 400 height 357
drag, startPoint x: 194, startPoint y: 154, endPoint x: 197, endPoint y: 170, distance: 16.0
click at [197, 170] on div at bounding box center [200, 85] width 400 height 357
drag, startPoint x: 166, startPoint y: 158, endPoint x: 200, endPoint y: 157, distance: 33.7
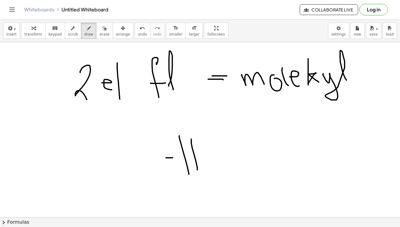
click at [200, 157] on div at bounding box center [200, 85] width 400 height 357
drag, startPoint x: 209, startPoint y: 166, endPoint x: 219, endPoint y: 186, distance: 22.6
click at [219, 186] on div at bounding box center [200, 85] width 400 height 357
drag, startPoint x: 225, startPoint y: 143, endPoint x: 221, endPoint y: 141, distance: 4.2
click at [221, 141] on div at bounding box center [200, 85] width 400 height 357
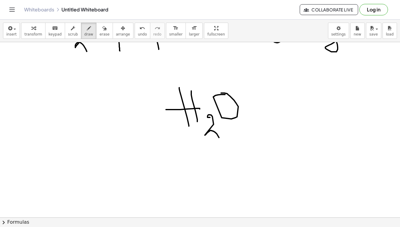
scroll to position [183, 0]
drag, startPoint x: 211, startPoint y: 158, endPoint x: 205, endPoint y: 165, distance: 8.4
click at [205, 165] on div at bounding box center [200, 122] width 400 height 526
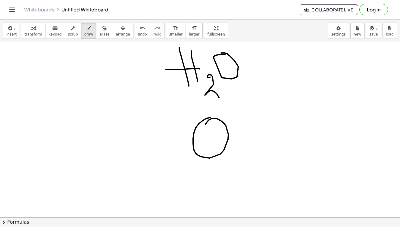
scroll to position [233, 0]
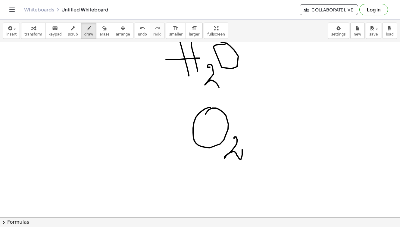
drag, startPoint x: 234, startPoint y: 139, endPoint x: 242, endPoint y: 150, distance: 13.8
click at [242, 150] on div at bounding box center [200, 72] width 400 height 526
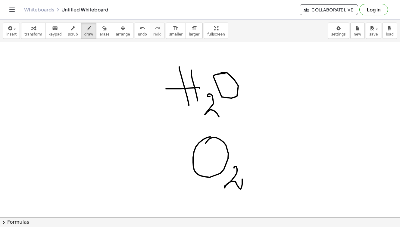
scroll to position [211, 0]
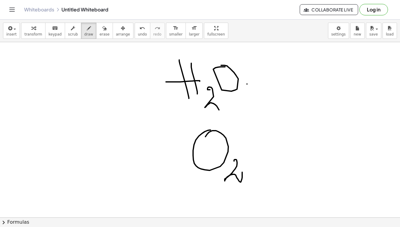
drag, startPoint x: 247, startPoint y: 84, endPoint x: 254, endPoint y: 84, distance: 6.6
click at [254, 84] on div at bounding box center [200, 94] width 400 height 526
drag, startPoint x: 248, startPoint y: 86, endPoint x: 261, endPoint y: 86, distance: 13.0
click at [261, 86] on div at bounding box center [200, 94] width 400 height 526
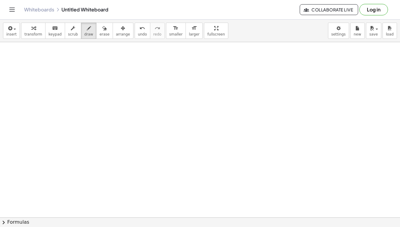
scroll to position [418, 0]
click at [85, 33] on span "draw" at bounding box center [88, 34] width 9 height 4
drag, startPoint x: 81, startPoint y: 86, endPoint x: 102, endPoint y: 125, distance: 44.3
drag, startPoint x: 93, startPoint y: 111, endPoint x: 116, endPoint y: 110, distance: 23.2
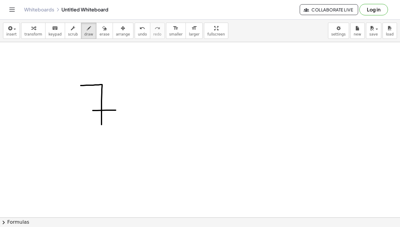
drag, startPoint x: 134, startPoint y: 103, endPoint x: 117, endPoint y: 130, distance: 31.7
drag, startPoint x: 121, startPoint y: 107, endPoint x: 140, endPoint y: 129, distance: 29.2
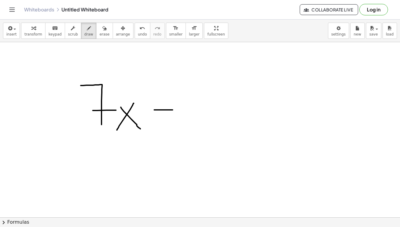
drag, startPoint x: 154, startPoint y: 110, endPoint x: 173, endPoint y: 110, distance: 18.7
drag, startPoint x: 161, startPoint y: 102, endPoint x: 167, endPoint y: 119, distance: 17.6
drag, startPoint x: 183, startPoint y: 97, endPoint x: 187, endPoint y: 118, distance: 20.8
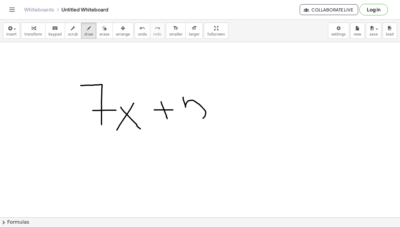
drag, startPoint x: 183, startPoint y: 92, endPoint x: 204, endPoint y: 93, distance: 21.1
drag, startPoint x: 214, startPoint y: 105, endPoint x: 227, endPoint y: 105, distance: 13.0
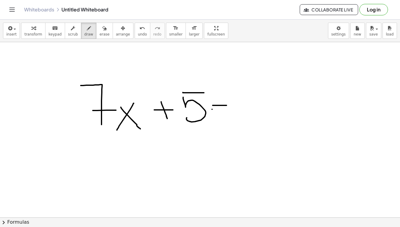
drag, startPoint x: 212, startPoint y: 109, endPoint x: 228, endPoint y: 109, distance: 16.3
drag, startPoint x: 242, startPoint y: 94, endPoint x: 248, endPoint y: 117, distance: 23.7
drag, startPoint x: 264, startPoint y: 95, endPoint x: 272, endPoint y: 117, distance: 23.3
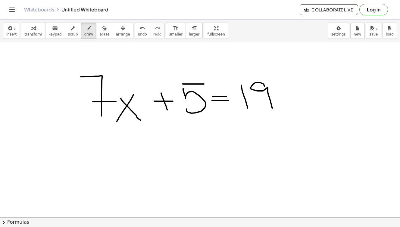
scroll to position [424, 0]
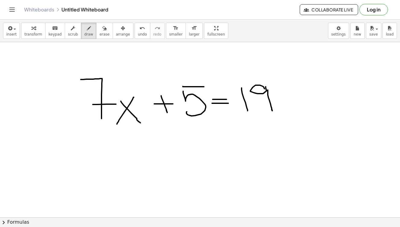
drag, startPoint x: 266, startPoint y: 87, endPoint x: 266, endPoint y: 91, distance: 4.0
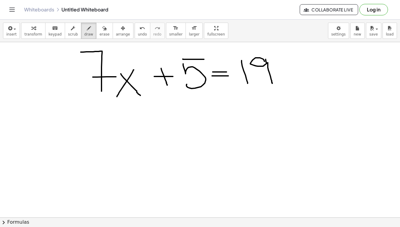
scroll to position [451, 0]
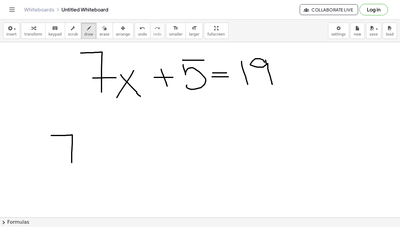
drag, startPoint x: 51, startPoint y: 136, endPoint x: 72, endPoint y: 167, distance: 38.1
drag, startPoint x: 68, startPoint y: 157, endPoint x: 82, endPoint y: 157, distance: 13.3
drag, startPoint x: 89, startPoint y: 149, endPoint x: 91, endPoint y: 152, distance: 3.9
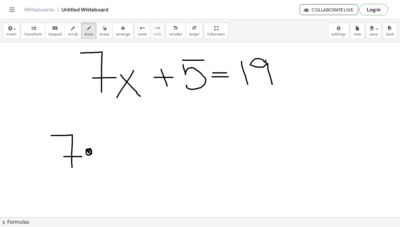
drag, startPoint x: 108, startPoint y: 157, endPoint x: 108, endPoint y: 148, distance: 9.1
drag, startPoint x: 107, startPoint y: 139, endPoint x: 131, endPoint y: 162, distance: 34.1
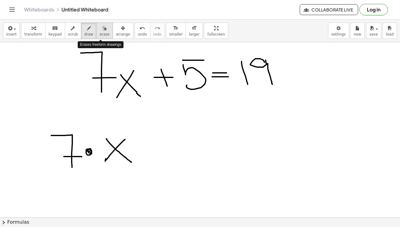
click at [102, 37] on button "erase" at bounding box center [104, 31] width 17 height 16
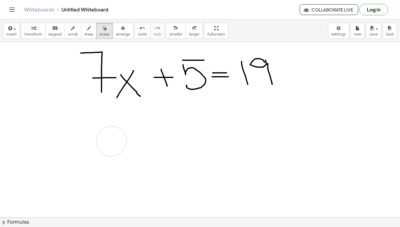
drag, startPoint x: 68, startPoint y: 133, endPoint x: 111, endPoint y: 141, distance: 44.5
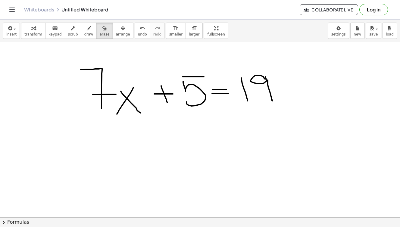
scroll to position [448, 0]
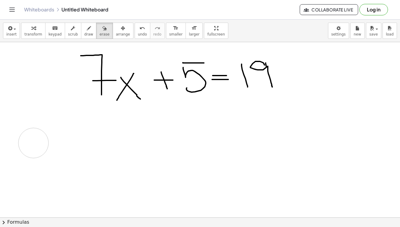
drag, startPoint x: 33, startPoint y: 130, endPoint x: 33, endPoint y: 143, distance: 12.7
click at [88, 31] on button "draw" at bounding box center [89, 31] width 16 height 16
drag, startPoint x: 35, startPoint y: 127, endPoint x: 35, endPoint y: 143, distance: 16.0
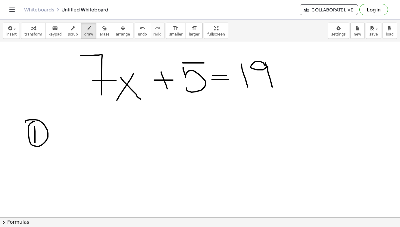
drag, startPoint x: 25, startPoint y: 122, endPoint x: 35, endPoint y: 122, distance: 9.3
drag, startPoint x: 149, startPoint y: 87, endPoint x: 210, endPoint y: 88, distance: 61.5
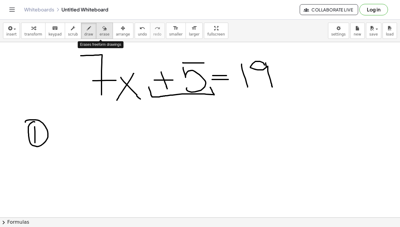
click at [104, 27] on div "button" at bounding box center [104, 27] width 10 height 7
click at [103, 27] on div "button" at bounding box center [104, 27] width 10 height 7
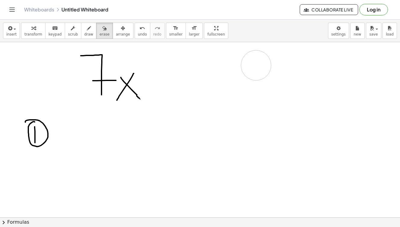
drag, startPoint x: 149, startPoint y: 82, endPoint x: 80, endPoint y: 52, distance: 75.1
click at [88, 25] on div "button" at bounding box center [88, 27] width 9 height 7
drag, startPoint x: 151, startPoint y: 84, endPoint x: 164, endPoint y: 84, distance: 13.0
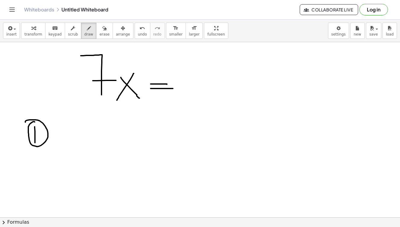
drag, startPoint x: 151, startPoint y: 89, endPoint x: 173, endPoint y: 89, distance: 22.6
drag, startPoint x: 180, startPoint y: 69, endPoint x: 184, endPoint y: 102, distance: 33.1
drag, startPoint x: 186, startPoint y: 69, endPoint x: 202, endPoint y: 91, distance: 27.2
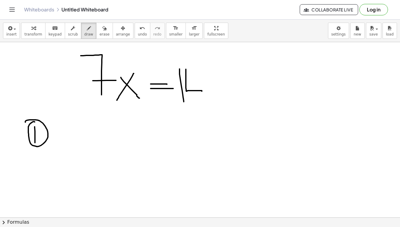
drag, startPoint x: 198, startPoint y: 77, endPoint x: 201, endPoint y: 104, distance: 27.0
drag, startPoint x: 117, startPoint y: 129, endPoint x: 94, endPoint y: 150, distance: 30.7
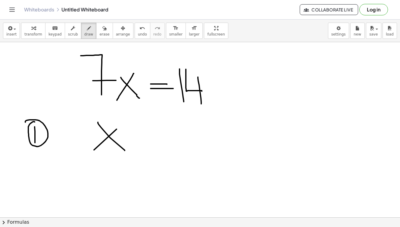
drag, startPoint x: 110, startPoint y: 138, endPoint x: 125, endPoint y: 151, distance: 19.2
drag, startPoint x: 152, startPoint y: 136, endPoint x: 170, endPoint y: 136, distance: 17.2
drag, startPoint x: 151, startPoint y: 139, endPoint x: 183, endPoint y: 139, distance: 31.9
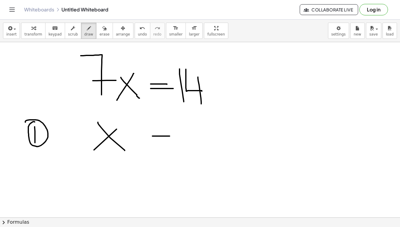
click at [84, 35] on span "draw" at bounding box center [88, 34] width 9 height 4
drag, startPoint x: 108, startPoint y: 127, endPoint x: 107, endPoint y: 135, distance: 7.9
click at [102, 27] on icon "button" at bounding box center [104, 28] width 4 height 7
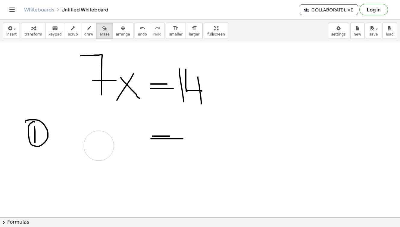
drag, startPoint x: 104, startPoint y: 122, endPoint x: 98, endPoint y: 145, distance: 23.6
click at [87, 28] on icon "button" at bounding box center [89, 28] width 4 height 7
click at [102, 29] on icon "button" at bounding box center [104, 28] width 4 height 7
drag, startPoint x: 160, startPoint y: 135, endPoint x: 187, endPoint y: 136, distance: 26.5
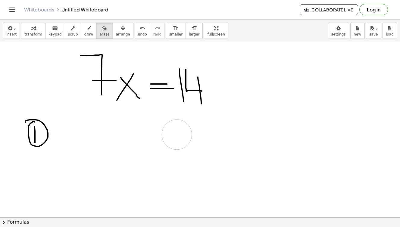
click at [84, 23] on button "draw" at bounding box center [89, 31] width 16 height 16
drag, startPoint x: 89, startPoint y: 106, endPoint x: 137, endPoint y: 108, distance: 48.5
drag, startPoint x: 174, startPoint y: 106, endPoint x: 213, endPoint y: 106, distance: 38.6
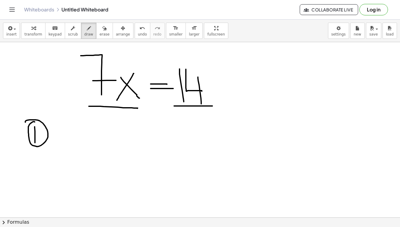
drag, startPoint x: 190, startPoint y: 115, endPoint x: 208, endPoint y: 142, distance: 32.5
drag, startPoint x: 200, startPoint y: 129, endPoint x: 217, endPoint y: 129, distance: 17.2
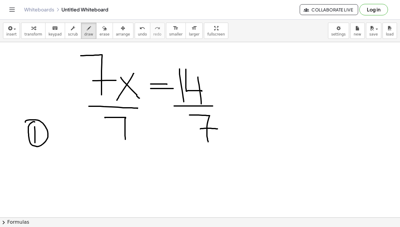
drag, startPoint x: 105, startPoint y: 118, endPoint x: 126, endPoint y: 140, distance: 30.5
drag, startPoint x: 114, startPoint y: 131, endPoint x: 145, endPoint y: 129, distance: 30.8
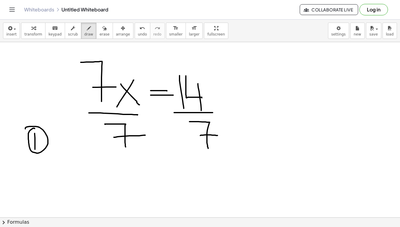
scroll to position [442, 0]
drag, startPoint x: 82, startPoint y: 53, endPoint x: 128, endPoint y: 146, distance: 104.1
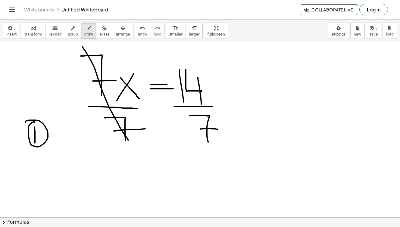
scroll to position [450, 0]
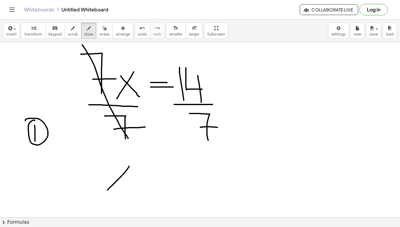
drag, startPoint x: 129, startPoint y: 166, endPoint x: 108, endPoint y: 190, distance: 32.0
drag, startPoint x: 108, startPoint y: 168, endPoint x: 134, endPoint y: 189, distance: 32.6
drag, startPoint x: 139, startPoint y: 176, endPoint x: 153, endPoint y: 176, distance: 13.6
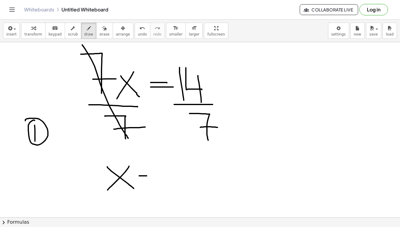
drag, startPoint x: 140, startPoint y: 180, endPoint x: 152, endPoint y: 180, distance: 11.8
drag, startPoint x: 164, startPoint y: 166, endPoint x: 178, endPoint y: 180, distance: 19.8
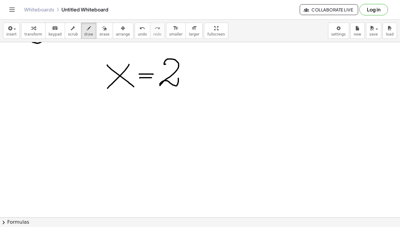
scroll to position [549, 0]
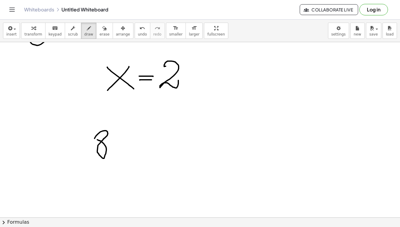
drag, startPoint x: 134, startPoint y: 135, endPoint x: 111, endPoint y: 159, distance: 33.2
drag, startPoint x: 118, startPoint y: 136, endPoint x: 141, endPoint y: 162, distance: 34.2
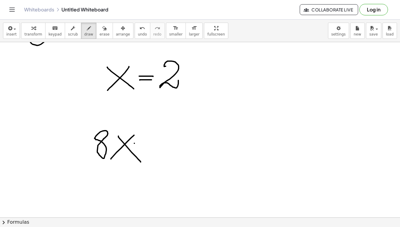
drag, startPoint x: 134, startPoint y: 143, endPoint x: 152, endPoint y: 143, distance: 17.5
drag, startPoint x: 136, startPoint y: 147, endPoint x: 154, endPoint y: 147, distance: 18.7
drag, startPoint x: 165, startPoint y: 132, endPoint x: 170, endPoint y: 161, distance: 28.7
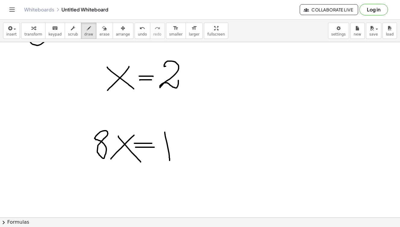
drag, startPoint x: 180, startPoint y: 133, endPoint x: 180, endPoint y: 158, distance: 25.0
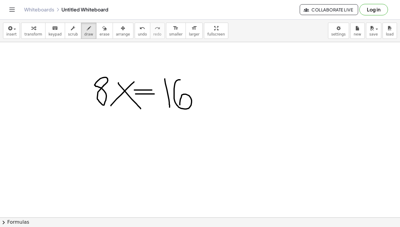
scroll to position [614, 0]
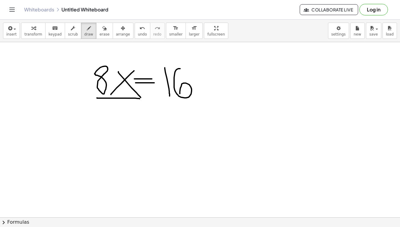
drag, startPoint x: 97, startPoint y: 98, endPoint x: 139, endPoint y: 99, distance: 42.5
drag, startPoint x: 112, startPoint y: 108, endPoint x: 108, endPoint y: 109, distance: 3.8
drag, startPoint x: 166, startPoint y: 102, endPoint x: 197, endPoint y: 102, distance: 31.0
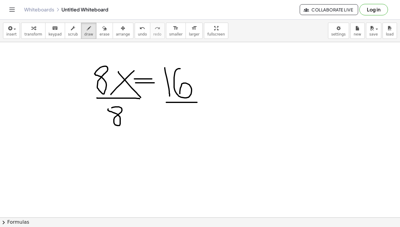
drag, startPoint x: 132, startPoint y: 144, endPoint x: 124, endPoint y: 158, distance: 15.9
drag, startPoint x: 123, startPoint y: 144, endPoint x: 144, endPoint y: 161, distance: 27.2
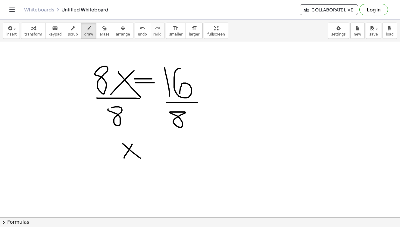
drag, startPoint x: 148, startPoint y: 146, endPoint x: 155, endPoint y: 146, distance: 7.5
drag, startPoint x: 148, startPoint y: 149, endPoint x: 158, endPoint y: 149, distance: 10.5
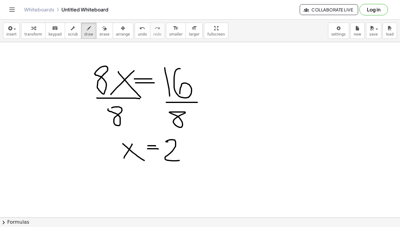
drag, startPoint x: 166, startPoint y: 142, endPoint x: 187, endPoint y: 160, distance: 27.6
drag, startPoint x: 119, startPoint y: 164, endPoint x: 190, endPoint y: 166, distance: 71.4
drag, startPoint x: 117, startPoint y: 169, endPoint x: 183, endPoint y: 169, distance: 66.0
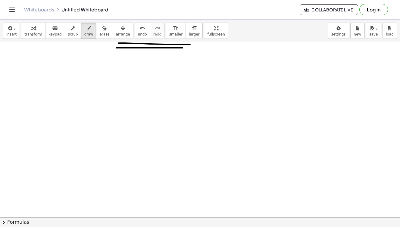
scroll to position [742, 0]
drag, startPoint x: 122, startPoint y: 103, endPoint x: 106, endPoint y: 127, distance: 28.5
drag, startPoint x: 102, startPoint y: 99, endPoint x: 131, endPoint y: 124, distance: 37.6
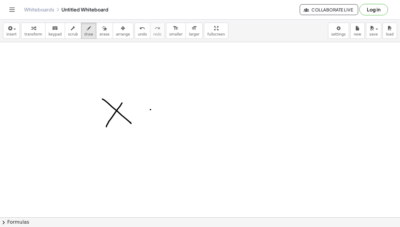
drag, startPoint x: 150, startPoint y: 110, endPoint x: 177, endPoint y: 110, distance: 26.2
drag, startPoint x: 160, startPoint y: 95, endPoint x: 166, endPoint y: 127, distance: 32.3
drag, startPoint x: 190, startPoint y: 100, endPoint x: 194, endPoint y: 125, distance: 24.8
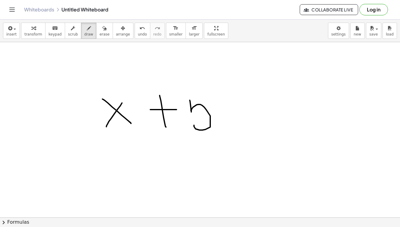
drag, startPoint x: 187, startPoint y: 91, endPoint x: 211, endPoint y: 91, distance: 24.1
drag, startPoint x: 227, startPoint y: 103, endPoint x: 241, endPoint y: 103, distance: 14.2
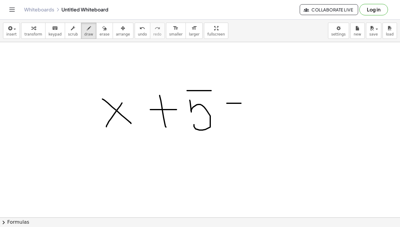
drag, startPoint x: 225, startPoint y: 108, endPoint x: 246, endPoint y: 108, distance: 21.4
drag, startPoint x: 250, startPoint y: 91, endPoint x: 277, endPoint y: 126, distance: 44.0
drag
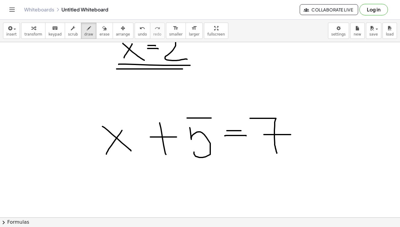
scroll to position [715, 0]
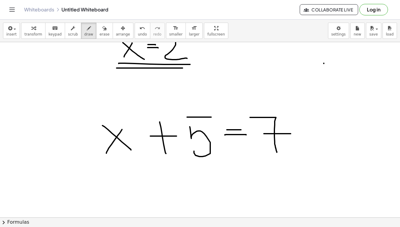
drag, startPoint x: 324, startPoint y: 63, endPoint x: 320, endPoint y: 68, distance: 6.0
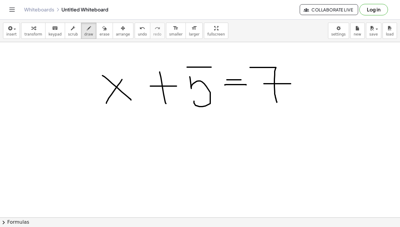
scroll to position [768, 0]
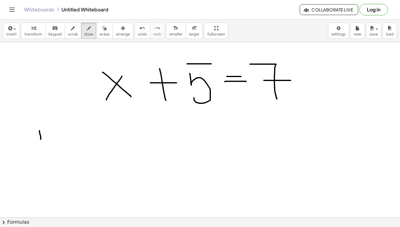
drag, startPoint x: 39, startPoint y: 131, endPoint x: 41, endPoint y: 139, distance: 8.6
drag, startPoint x: 33, startPoint y: 125, endPoint x: 36, endPoint y: 128, distance: 4.7
drag, startPoint x: 116, startPoint y: 119, endPoint x: 95, endPoint y: 147, distance: 34.5
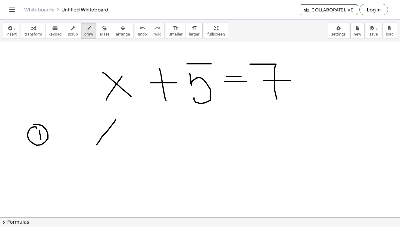
drag, startPoint x: 91, startPoint y: 121, endPoint x: 121, endPoint y: 146, distance: 39.2
drag, startPoint x: 265, startPoint y: 99, endPoint x: 292, endPoint y: 97, distance: 27.8
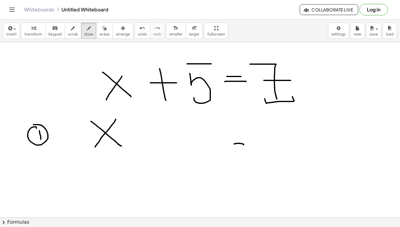
drag, startPoint x: 234, startPoint y: 144, endPoint x: 244, endPoint y: 145, distance: 9.7
drag, startPoint x: 233, startPoint y: 138, endPoint x: 244, endPoint y: 138, distance: 11.4
drag, startPoint x: 245, startPoint y: 124, endPoint x: 265, endPoint y: 152, distance: 33.5
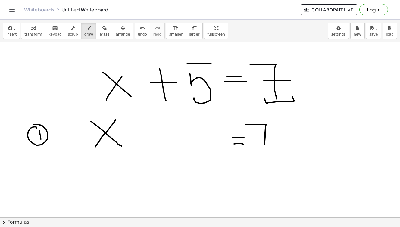
drag, startPoint x: 257, startPoint y: 139, endPoint x: 272, endPoint y: 139, distance: 14.8
drag, startPoint x: 284, startPoint y: 138, endPoint x: 292, endPoint y: 138, distance: 8.1
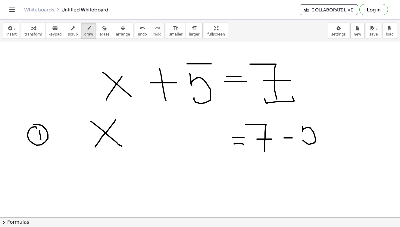
drag, startPoint x: 302, startPoint y: 127, endPoint x: 309, endPoint y: 115, distance: 13.6
drag, startPoint x: 301, startPoint y: 117, endPoint x: 319, endPoint y: 117, distance: 18.7
drag, startPoint x: 118, startPoint y: 132, endPoint x: 131, endPoint y: 132, distance: 12.4
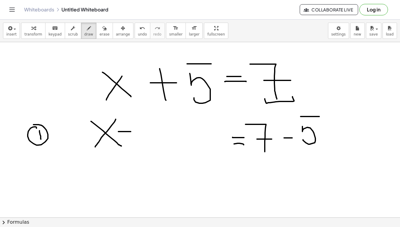
drag, startPoint x: 126, startPoint y: 127, endPoint x: 126, endPoint y: 137, distance: 9.4
drag, startPoint x: 141, startPoint y: 125, endPoint x: 142, endPoint y: 133, distance: 8.5
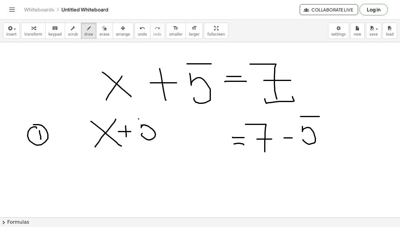
drag, startPoint x: 139, startPoint y: 119, endPoint x: 163, endPoint y: 119, distance: 24.7
drag, startPoint x: 164, startPoint y: 132, endPoint x: 172, endPoint y: 132, distance: 7.2
drag, startPoint x: 186, startPoint y: 122, endPoint x: 196, endPoint y: 139, distance: 19.5
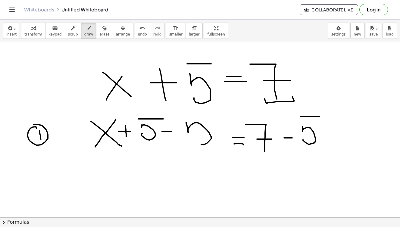
drag, startPoint x: 180, startPoint y: 114, endPoint x: 200, endPoint y: 114, distance: 20.5
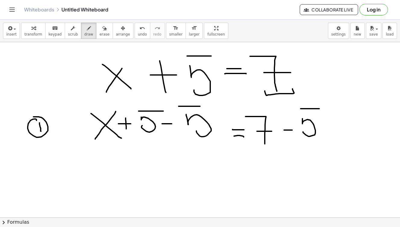
scroll to position [775, 0]
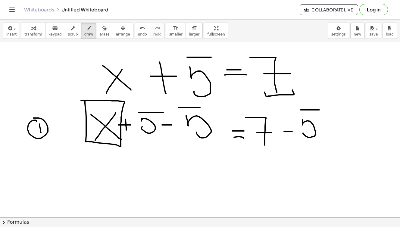
drag, startPoint x: 81, startPoint y: 101, endPoint x: 85, endPoint y: 101, distance: 3.9
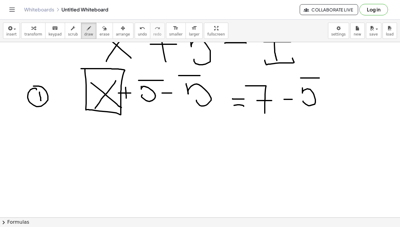
scroll to position [810, 0]
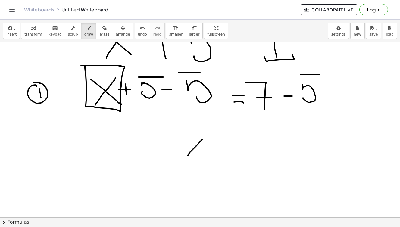
drag, startPoint x: 202, startPoint y: 139, endPoint x: 188, endPoint y: 155, distance: 21.5
drag, startPoint x: 181, startPoint y: 137, endPoint x: 208, endPoint y: 160, distance: 34.6
drag, startPoint x: 224, startPoint y: 146, endPoint x: 239, endPoint y: 146, distance: 14.5
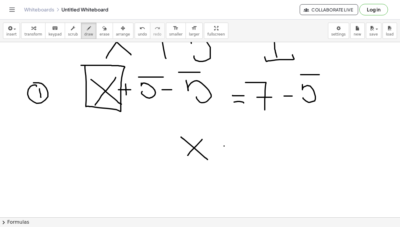
drag, startPoint x: 223, startPoint y: 150, endPoint x: 242, endPoint y: 150, distance: 19.6
drag, startPoint x: 241, startPoint y: 135, endPoint x: 265, endPoint y: 155, distance: 31.9
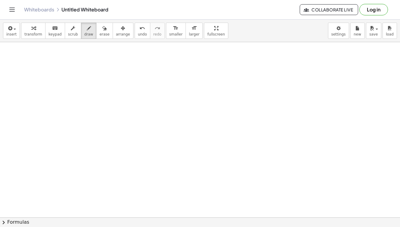
scroll to position [967, 0]
drag, startPoint x: 116, startPoint y: 91, endPoint x: 95, endPoint y: 119, distance: 35.5
drag, startPoint x: 89, startPoint y: 89, endPoint x: 123, endPoint y: 127, distance: 50.5
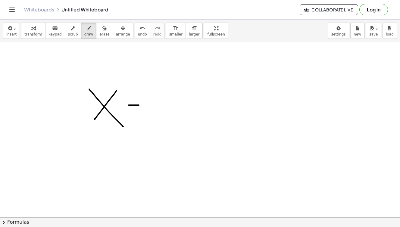
drag, startPoint x: 129, startPoint y: 105, endPoint x: 155, endPoint y: 106, distance: 26.2
drag, startPoint x: 141, startPoint y: 97, endPoint x: 145, endPoint y: 117, distance: 21.3
drag, startPoint x: 165, startPoint y: 94, endPoint x: 183, endPoint y: 114, distance: 27.3
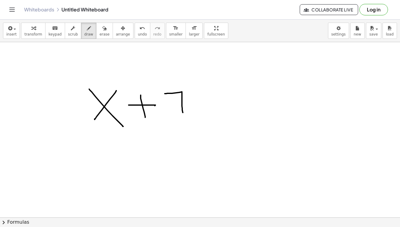
drag, startPoint x: 174, startPoint y: 103, endPoint x: 192, endPoint y: 103, distance: 18.4
drag, startPoint x: 206, startPoint y: 94, endPoint x: 201, endPoint y: 112, distance: 18.5
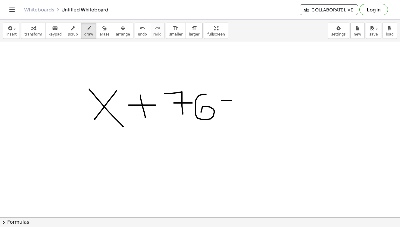
drag, startPoint x: 222, startPoint y: 101, endPoint x: 238, endPoint y: 101, distance: 16.3
drag, startPoint x: 223, startPoint y: 104, endPoint x: 240, endPoint y: 104, distance: 17.8
drag, startPoint x: 252, startPoint y: 93, endPoint x: 257, endPoint y: 91, distance: 6.1
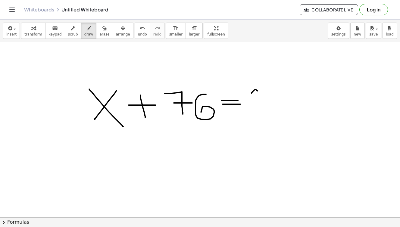
drag, startPoint x: 255, startPoint y: 87, endPoint x: 259, endPoint y: 116, distance: 29.2
drag, startPoint x: 264, startPoint y: 87, endPoint x: 282, endPoint y: 113, distance: 31.6
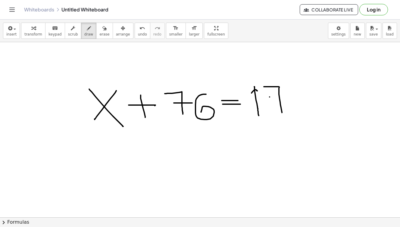
drag, startPoint x: 270, startPoint y: 97, endPoint x: 297, endPoint y: 97, distance: 27.1
drag, startPoint x: 295, startPoint y: 84, endPoint x: 300, endPoint y: 114, distance: 29.6
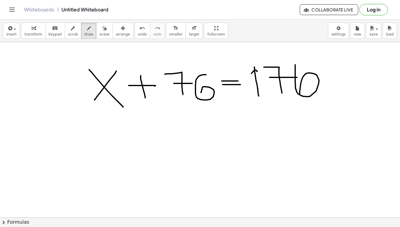
scroll to position [985, 0]
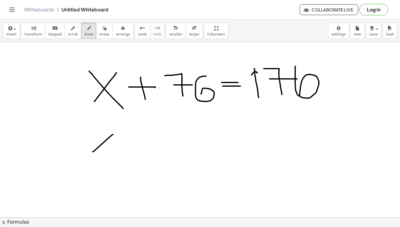
drag, startPoint x: 113, startPoint y: 135, endPoint x: 93, endPoint y: 152, distance: 26.5
drag, startPoint x: 105, startPoint y: 141, endPoint x: 118, endPoint y: 153, distance: 17.5
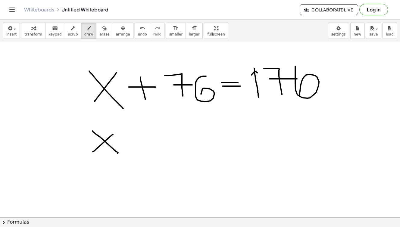
drag, startPoint x: 125, startPoint y: 142, endPoint x: 135, endPoint y: 142, distance: 9.7
drag, startPoint x: 130, startPoint y: 134, endPoint x: 130, endPoint y: 149, distance: 15.1
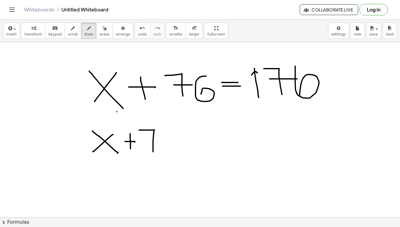
drag, startPoint x: 139, startPoint y: 130, endPoint x: 153, endPoint y: 152, distance: 26.0
drag, startPoint x: 147, startPoint y: 144, endPoint x: 162, endPoint y: 144, distance: 15.1
drag, startPoint x: 172, startPoint y: 126, endPoint x: 164, endPoint y: 150, distance: 25.9
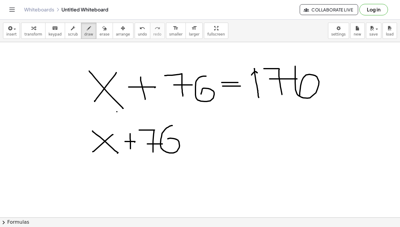
drag, startPoint x: 180, startPoint y: 139, endPoint x: 190, endPoint y: 139, distance: 9.9
drag, startPoint x: 195, startPoint y: 125, endPoint x: 210, endPoint y: 151, distance: 29.7
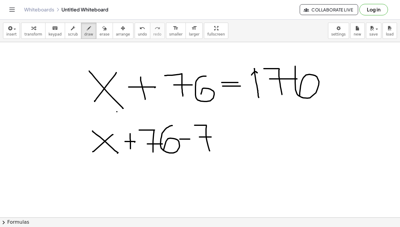
drag, startPoint x: 201, startPoint y: 137, endPoint x: 212, endPoint y: 137, distance: 11.1
drag, startPoint x: 217, startPoint y: 129, endPoint x: 220, endPoint y: 146, distance: 17.2
drag, startPoint x: 236, startPoint y: 133, endPoint x: 249, endPoint y: 133, distance: 13.3
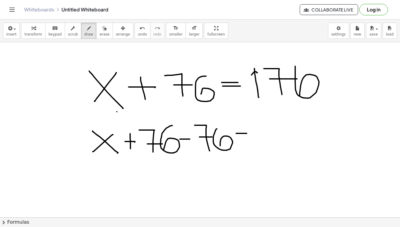
drag, startPoint x: 238, startPoint y: 136, endPoint x: 255, endPoint y: 136, distance: 17.2
drag, startPoint x: 269, startPoint y: 113, endPoint x: 278, endPoint y: 138, distance: 25.9
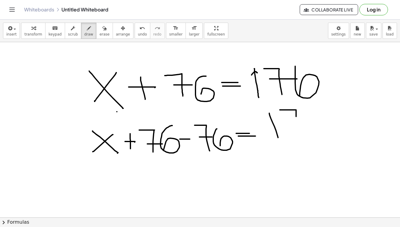
drag, startPoint x: 280, startPoint y: 110, endPoint x: 297, endPoint y: 138, distance: 33.1
drag, startPoint x: 303, startPoint y: 126, endPoint x: 307, endPoint y: 126, distance: 4.2
drag, startPoint x: 313, startPoint y: 109, endPoint x: 307, endPoint y: 138, distance: 29.6
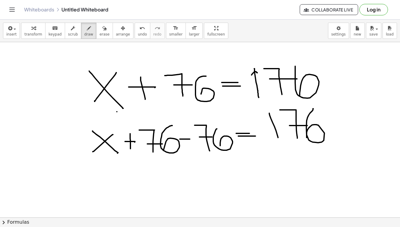
drag, startPoint x: 321, startPoint y: 126, endPoint x: 335, endPoint y: 126, distance: 14.2
drag, startPoint x: 338, startPoint y: 105, endPoint x: 357, endPoint y: 143, distance: 42.2
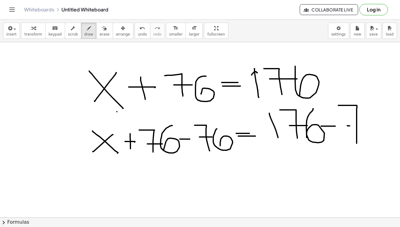
drag, startPoint x: 347, startPoint y: 126, endPoint x: 370, endPoint y: 126, distance: 22.3
drag, startPoint x: 370, startPoint y: 112, endPoint x: 370, endPoint y: 142, distance: 30.1
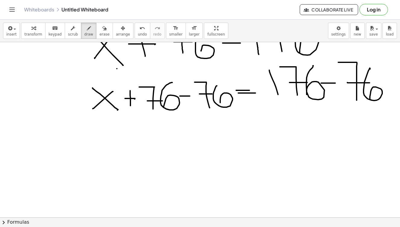
scroll to position [1021, 0]
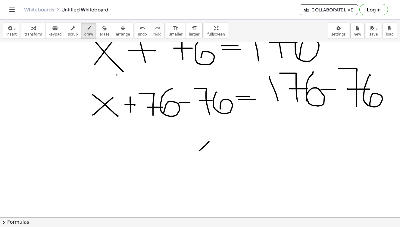
drag, startPoint x: 209, startPoint y: 142, endPoint x: 190, endPoint y: 161, distance: 26.8
drag, startPoint x: 190, startPoint y: 145, endPoint x: 215, endPoint y: 164, distance: 31.8
drag, startPoint x: 243, startPoint y: 147, endPoint x: 253, endPoint y: 147, distance: 10.5
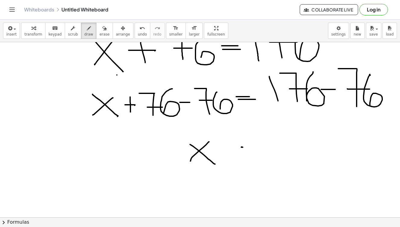
drag, startPoint x: 246, startPoint y: 150, endPoint x: 258, endPoint y: 149, distance: 12.1
drag, startPoint x: 279, startPoint y: 143, endPoint x: 282, endPoint y: 159, distance: 16.6
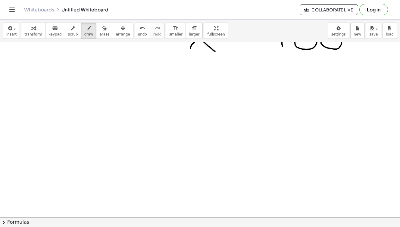
scroll to position [1213, 0]
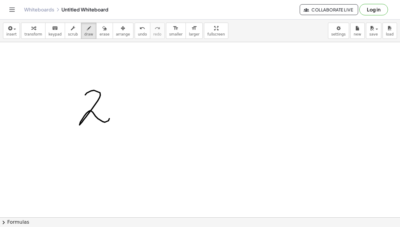
drag, startPoint x: 85, startPoint y: 95, endPoint x: 109, endPoint y: 114, distance: 30.5
drag, startPoint x: 136, startPoint y: 92, endPoint x: 118, endPoint y: 117, distance: 29.9
drag, startPoint x: 120, startPoint y: 90, endPoint x: 142, endPoint y: 116, distance: 33.6
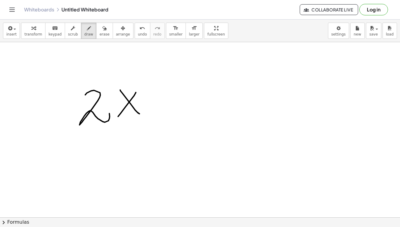
drag, startPoint x: 155, startPoint y: 98, endPoint x: 182, endPoint y: 99, distance: 26.8
drag, startPoint x: 167, startPoint y: 89, endPoint x: 171, endPoint y: 110, distance: 20.9
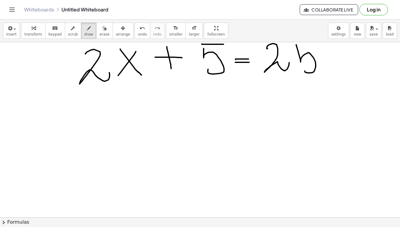
scroll to position [1253, 0]
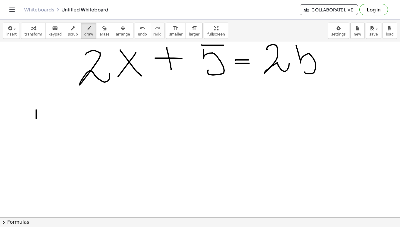
drag, startPoint x: 36, startPoint y: 110, endPoint x: 36, endPoint y: 121, distance: 11.1
drag, startPoint x: 27, startPoint y: 106, endPoint x: 37, endPoint y: 105, distance: 9.4
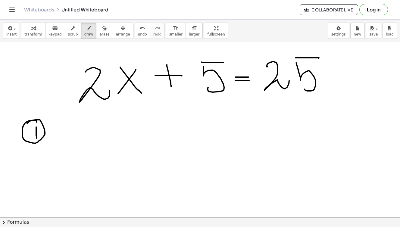
scroll to position [1237, 0]
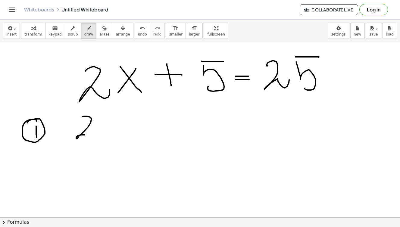
drag, startPoint x: 82, startPoint y: 117, endPoint x: 91, endPoint y: 139, distance: 24.5
drag, startPoint x: 124, startPoint y: 122, endPoint x: 106, endPoint y: 141, distance: 26.2
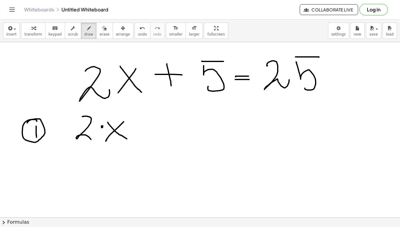
drag, startPoint x: 108, startPoint y: 122, endPoint x: 127, endPoint y: 139, distance: 25.2
drag, startPoint x: 132, startPoint y: 127, endPoint x: 151, endPoint y: 127, distance: 19.3
drag, startPoint x: 142, startPoint y: 120, endPoint x: 143, endPoint y: 133, distance: 13.1
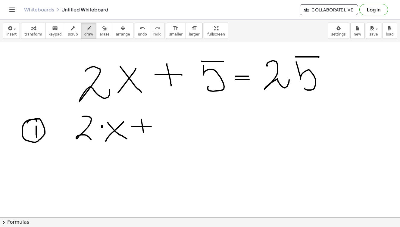
drag, startPoint x: 165, startPoint y: 118, endPoint x: 169, endPoint y: 131, distance: 13.5
drag, startPoint x: 166, startPoint y: 113, endPoint x: 186, endPoint y: 114, distance: 19.9
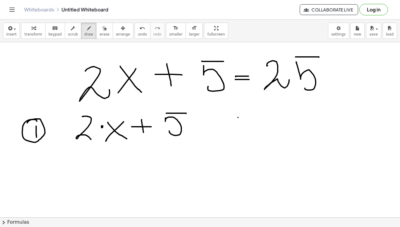
drag, startPoint x: 238, startPoint y: 117, endPoint x: 253, endPoint y: 119, distance: 15.1
drag, startPoint x: 240, startPoint y: 122, endPoint x: 250, endPoint y: 122, distance: 9.9
drag, startPoint x: 261, startPoint y: 112, endPoint x: 271, endPoint y: 126, distance: 16.9
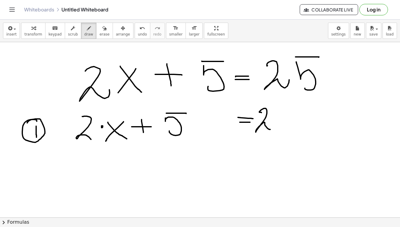
drag, startPoint x: 273, startPoint y: 110, endPoint x: 277, endPoint y: 121, distance: 11.2
drag, startPoint x: 274, startPoint y: 101, endPoint x: 291, endPoint y: 101, distance: 17.5
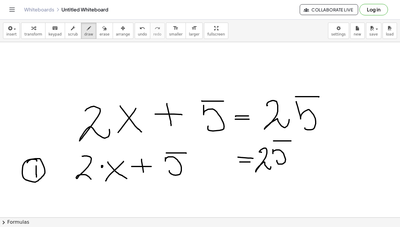
scroll to position [1198, 0]
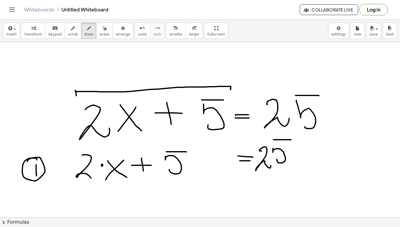
drag, startPoint x: 76, startPoint y: 96, endPoint x: 231, endPoint y: 100, distance: 155.2
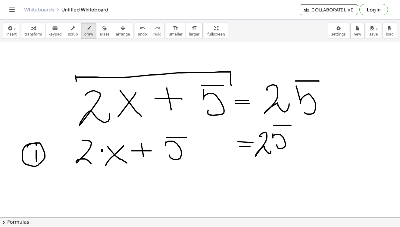
scroll to position [1211, 0]
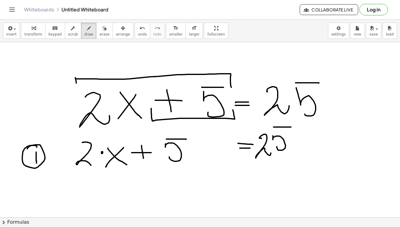
drag, startPoint x: 151, startPoint y: 108, endPoint x: 233, endPoint y: 110, distance: 81.6
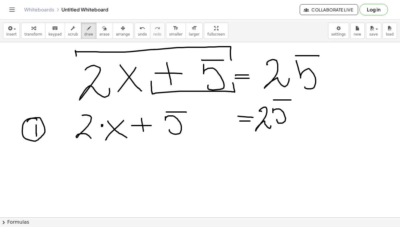
scroll to position [1237, 0]
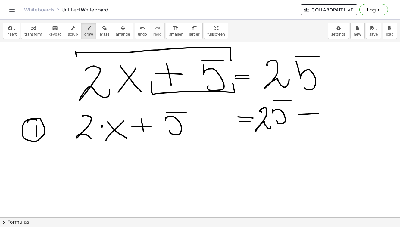
drag, startPoint x: 298, startPoint y: 115, endPoint x: 319, endPoint y: 114, distance: 20.5
drag, startPoint x: 326, startPoint y: 103, endPoint x: 331, endPoint y: 122, distance: 20.0
drag, startPoint x: 324, startPoint y: 99, endPoint x: 344, endPoint y: 99, distance: 19.6
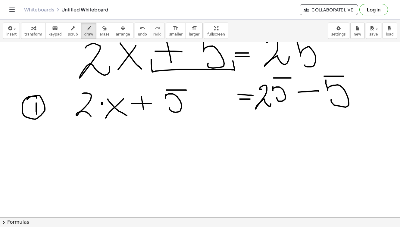
scroll to position [1261, 0]
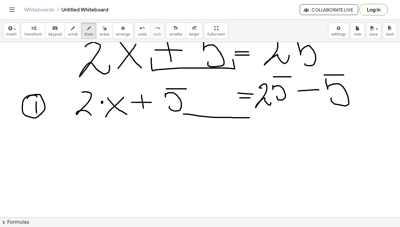
drag, startPoint x: 183, startPoint y: 114, endPoint x: 251, endPoint y: 118, distance: 67.3
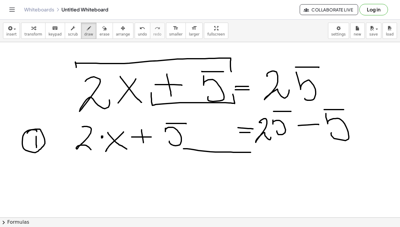
scroll to position [1226, 0]
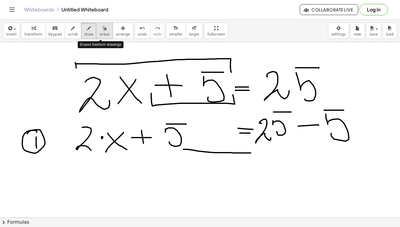
click at [102, 31] on icon "button" at bounding box center [104, 28] width 4 height 7
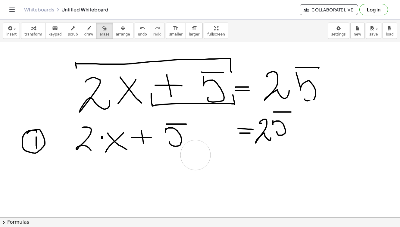
drag, startPoint x: 333, startPoint y: 114, endPoint x: 195, endPoint y: 155, distance: 143.9
click at [87, 27] on icon "button" at bounding box center [89, 28] width 4 height 7
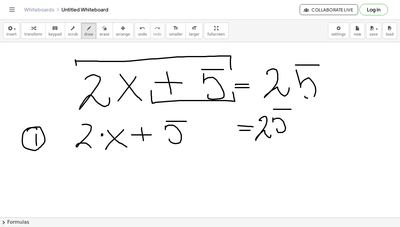
scroll to position [1227, 0]
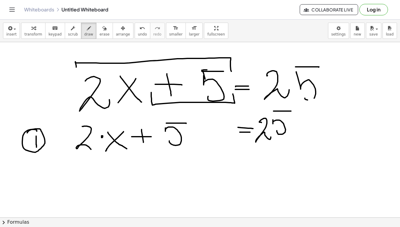
drag, startPoint x: 207, startPoint y: 70, endPoint x: 205, endPoint y: 80, distance: 10.1
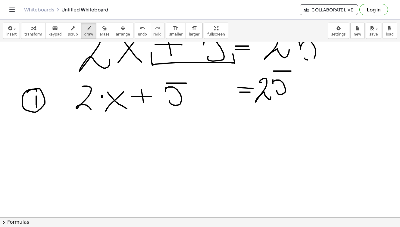
scroll to position [1267, 0]
drag, startPoint x: 187, startPoint y: 92, endPoint x: 203, endPoint y: 92, distance: 16.0
drag, startPoint x: 207, startPoint y: 83, endPoint x: 210, endPoint y: 95, distance: 12.5
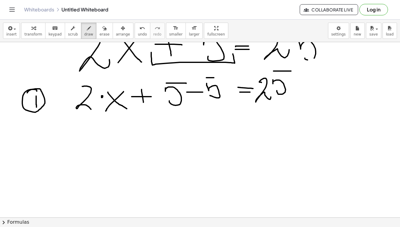
drag, startPoint x: 206, startPoint y: 78, endPoint x: 225, endPoint y: 78, distance: 18.4
drag, startPoint x: 299, startPoint y: 85, endPoint x: 320, endPoint y: 85, distance: 21.1
drag, startPoint x: 329, startPoint y: 74, endPoint x: 337, endPoint y: 97, distance: 24.3
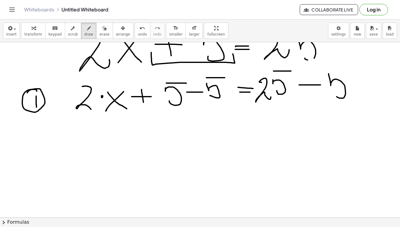
drag, startPoint x: 329, startPoint y: 70, endPoint x: 347, endPoint y: 70, distance: 17.8
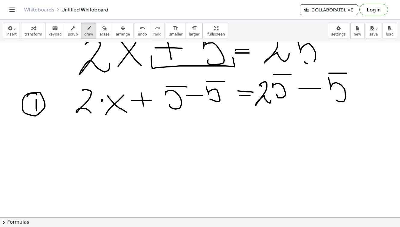
scroll to position [1263, 0]
drag, startPoint x: 79, startPoint y: 138, endPoint x: 92, endPoint y: 155, distance: 21.5
drag, startPoint x: 108, startPoint y: 141, endPoint x: 100, endPoint y: 140, distance: 7.6
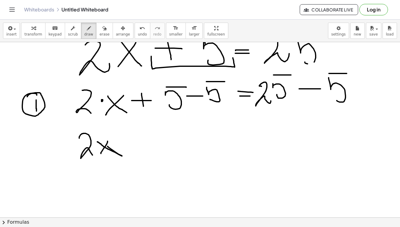
drag, startPoint x: 116, startPoint y: 152, endPoint x: 98, endPoint y: 142, distance: 20.9
drag, startPoint x: 239, startPoint y: 130, endPoint x: 249, endPoint y: 130, distance: 9.6
drag, startPoint x: 240, startPoint y: 133, endPoint x: 252, endPoint y: 133, distance: 11.5
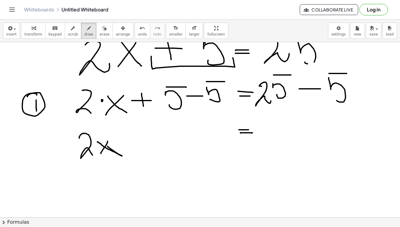
drag, startPoint x: 263, startPoint y: 123, endPoint x: 271, endPoint y: 141, distance: 19.7
drag, startPoint x: 287, startPoint y: 124, endPoint x: 284, endPoint y: 122, distance: 3.3
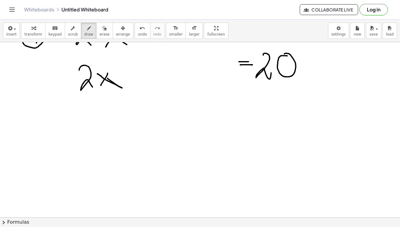
scroll to position [1330, 0]
drag, startPoint x: 36, startPoint y: 78, endPoint x: 43, endPoint y: 92, distance: 16.0
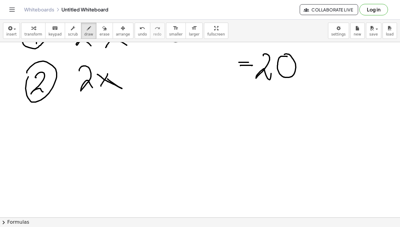
drag, startPoint x: 27, startPoint y: 73, endPoint x: 41, endPoint y: 66, distance: 15.6
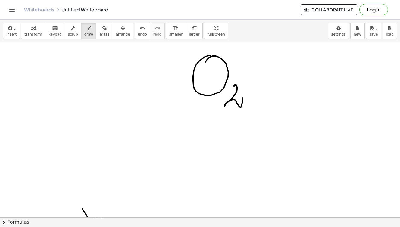
scroll to position [284, 0]
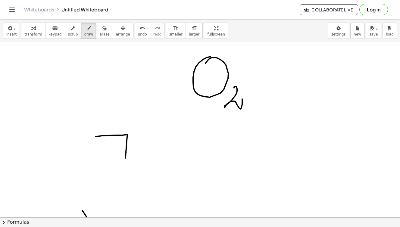
drag, startPoint x: 95, startPoint y: 136, endPoint x: 125, endPoint y: 163, distance: 39.9
drag, startPoint x: 117, startPoint y: 155, endPoint x: 136, endPoint y: 155, distance: 19.0
drag, startPoint x: 150, startPoint y: 146, endPoint x: 138, endPoint y: 164, distance: 22.0
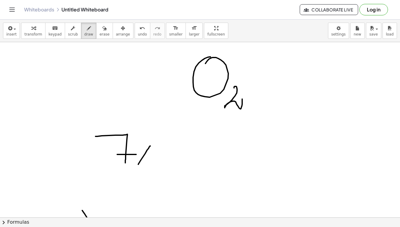
drag, startPoint x: 140, startPoint y: 142, endPoint x: 156, endPoint y: 164, distance: 26.3
drag, startPoint x: 162, startPoint y: 152, endPoint x: 174, endPoint y: 152, distance: 12.4
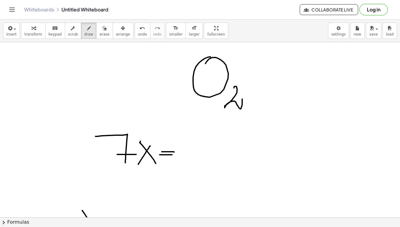
drag, startPoint x: 160, startPoint y: 155, endPoint x: 174, endPoint y: 155, distance: 13.6
drag, startPoint x: 181, startPoint y: 136, endPoint x: 184, endPoint y: 163, distance: 26.3
drag, startPoint x: 192, startPoint y: 139, endPoint x: 206, endPoint y: 151, distance: 18.1
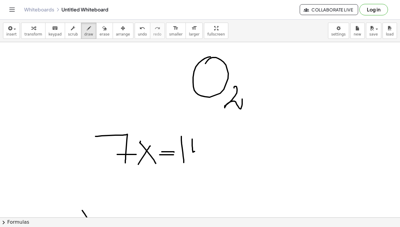
drag, startPoint x: 202, startPoint y: 140, endPoint x: 205, endPoint y: 164, distance: 23.9
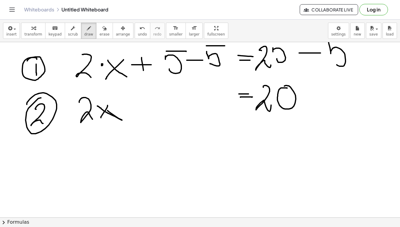
scroll to position [1299, 0]
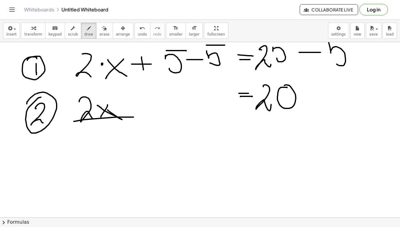
drag, startPoint x: 75, startPoint y: 121, endPoint x: 133, endPoint y: 117, distance: 58.9
drag, startPoint x: 252, startPoint y: 112, endPoint x: 354, endPoint y: 111, distance: 102.4
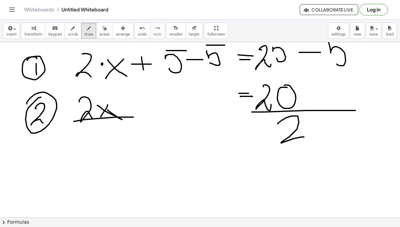
drag, startPoint x: 278, startPoint y: 124, endPoint x: 308, endPoint y: 138, distance: 32.6
drag, startPoint x: 98, startPoint y: 127, endPoint x: 124, endPoint y: 141, distance: 30.2
drag, startPoint x: 217, startPoint y: 161, endPoint x: 206, endPoint y: 164, distance: 11.0
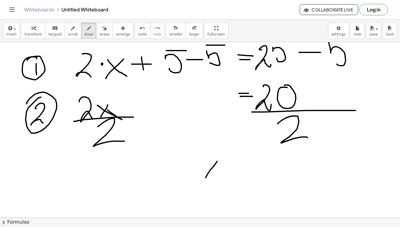
drag, startPoint x: 205, startPoint y: 161, endPoint x: 228, endPoint y: 180, distance: 29.7
drag, startPoint x: 236, startPoint y: 162, endPoint x: 247, endPoint y: 162, distance: 11.8
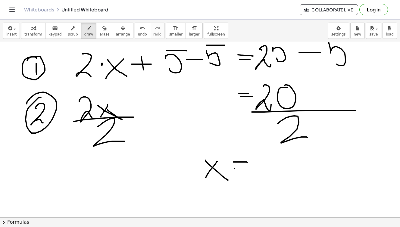
drag, startPoint x: 234, startPoint y: 168, endPoint x: 255, endPoint y: 168, distance: 20.2
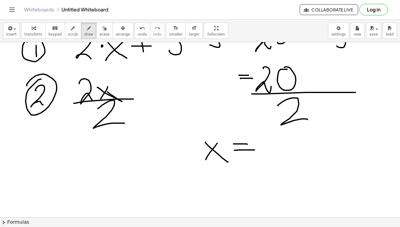
scroll to position [1318, 0]
drag, startPoint x: 262, startPoint y: 133, endPoint x: 268, endPoint y: 164, distance: 32.0
drag, startPoint x: 284, startPoint y: 136, endPoint x: 281, endPoint y: 138, distance: 3.4
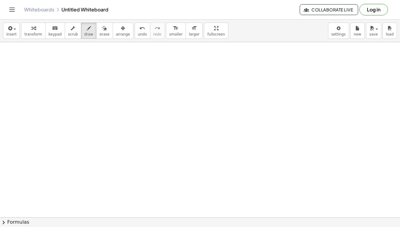
scroll to position [1466, 0]
drag, startPoint x: 93, startPoint y: 82, endPoint x: 105, endPoint y: 106, distance: 26.6
drag, startPoint x: 136, startPoint y: 89, endPoint x: 120, endPoint y: 104, distance: 22.2
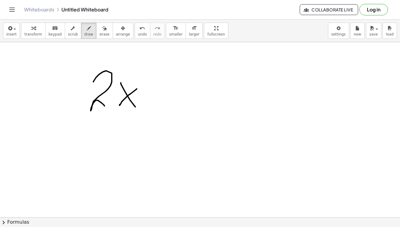
drag, startPoint x: 121, startPoint y: 83, endPoint x: 135, endPoint y: 107, distance: 28.4
drag, startPoint x: 149, startPoint y: 93, endPoint x: 162, endPoint y: 92, distance: 13.3
drag, startPoint x: 151, startPoint y: 77, endPoint x: 161, endPoint y: 103, distance: 27.3
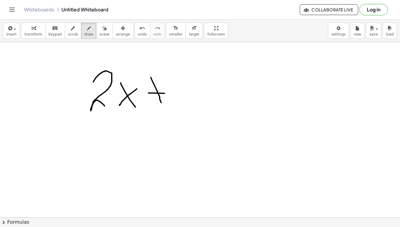
drag, startPoint x: 177, startPoint y: 79, endPoint x: 182, endPoint y: 95, distance: 16.5
drag, startPoint x: 177, startPoint y: 71, endPoint x: 201, endPoint y: 73, distance: 23.8
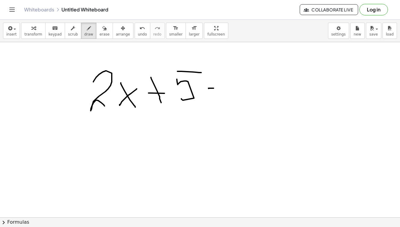
drag, startPoint x: 209, startPoint y: 89, endPoint x: 220, endPoint y: 88, distance: 11.1
drag, startPoint x: 211, startPoint y: 92, endPoint x: 220, endPoint y: 92, distance: 9.3
drag, startPoint x: 224, startPoint y: 77, endPoint x: 251, endPoint y: 103, distance: 38.1
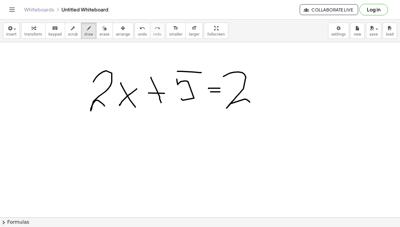
drag, startPoint x: 264, startPoint y: 70, endPoint x: 264, endPoint y: 99, distance: 29.8
drag, startPoint x: 270, startPoint y: 71, endPoint x: 283, endPoint y: 71, distance: 13.0
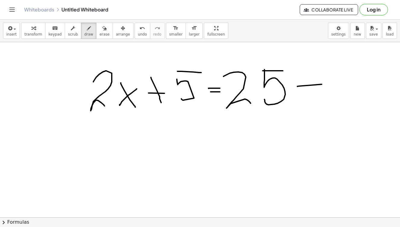
drag, startPoint x: 298, startPoint y: 86, endPoint x: 322, endPoint y: 84, distance: 24.2
drag, startPoint x: 303, startPoint y: 79, endPoint x: 312, endPoint y: 101, distance: 23.7
drag, startPoint x: 333, startPoint y: 75, endPoint x: 340, endPoint y: 94, distance: 20.0
